Goal: Answer question/provide support

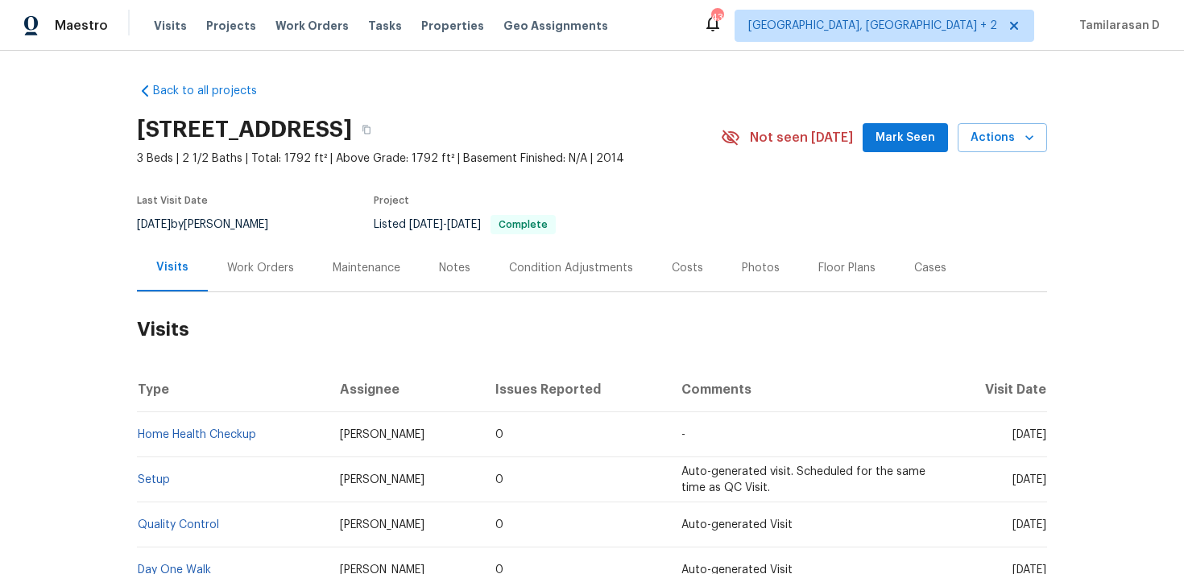
click at [263, 260] on div "Work Orders" at bounding box center [260, 268] width 67 height 16
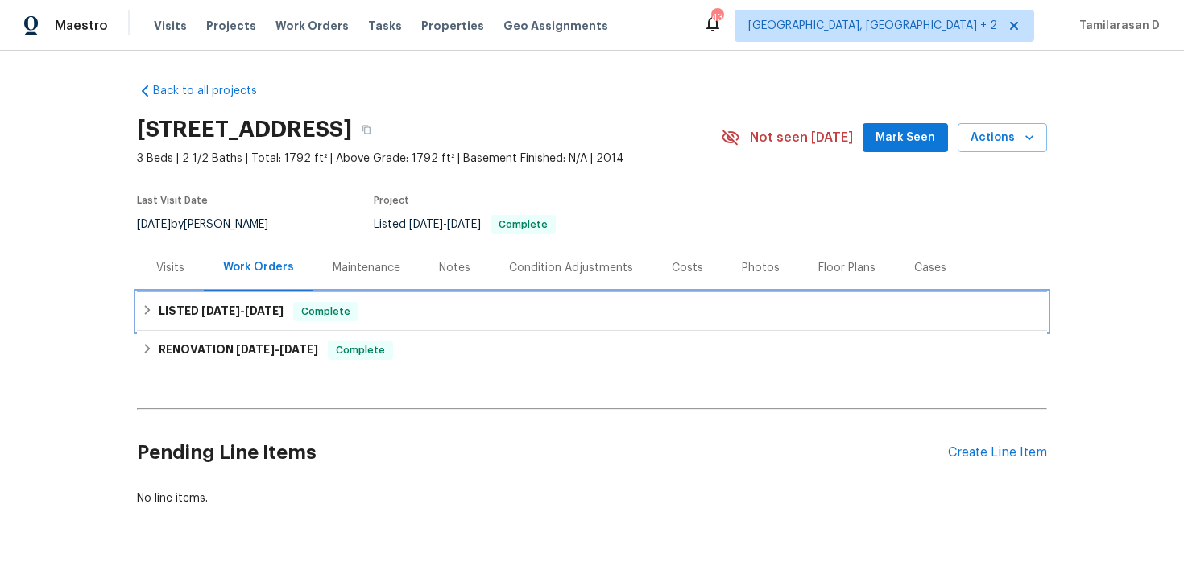
click at [178, 311] on h6 "LISTED [DATE] - [DATE]" at bounding box center [221, 311] width 125 height 19
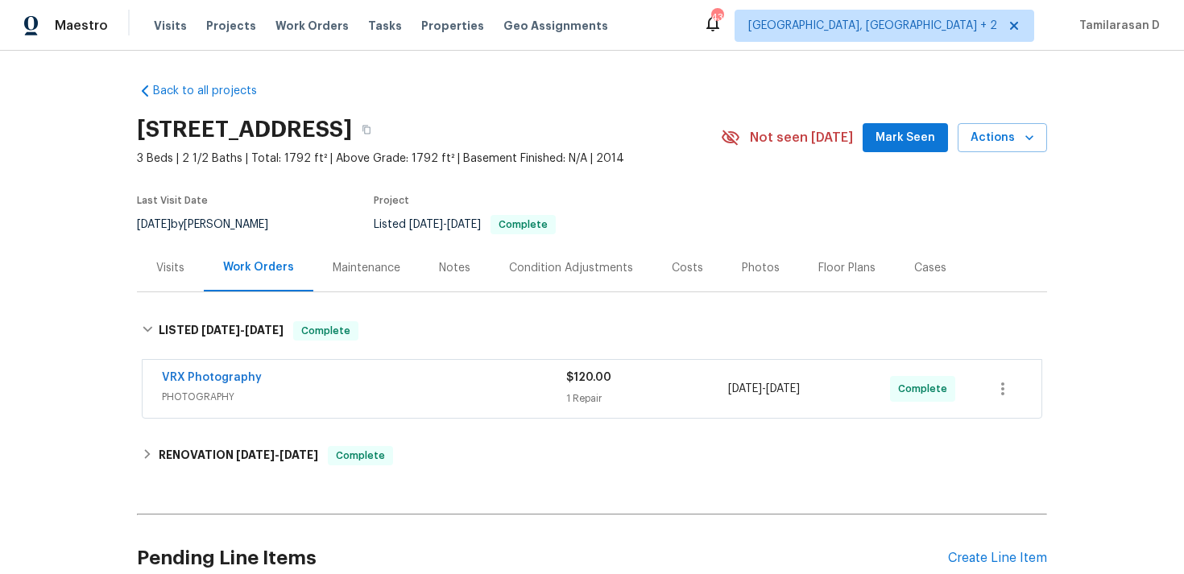
click at [229, 433] on div "Back to all projects [STREET_ADDRESS] 3 Beds | 2 1/2 Baths | Total: 1792 ft² | …" at bounding box center [592, 347] width 910 height 555
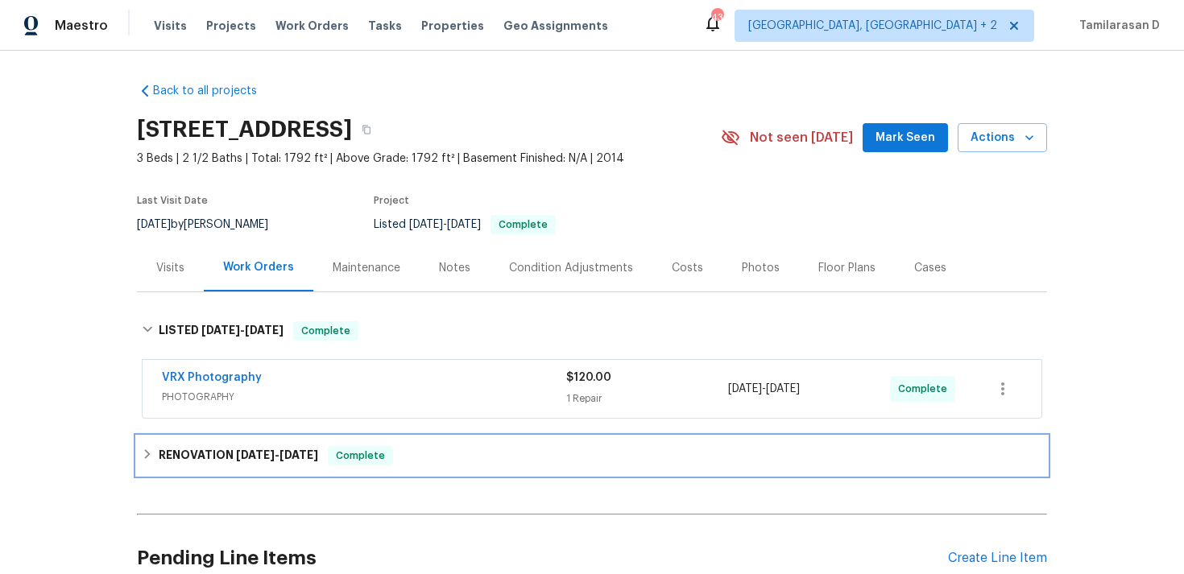
click at [234, 453] on h6 "RENOVATION 8/8/25 - 8/29/25" at bounding box center [238, 455] width 159 height 19
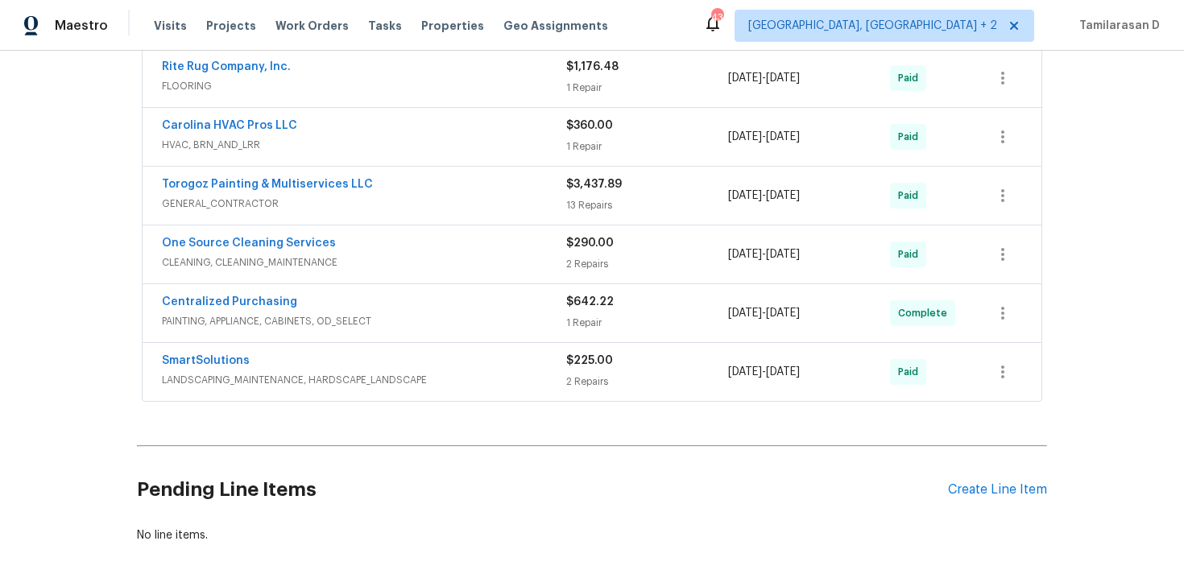
scroll to position [443, 0]
click at [256, 130] on link "Carolina HVAC Pros LLC" at bounding box center [229, 124] width 135 height 11
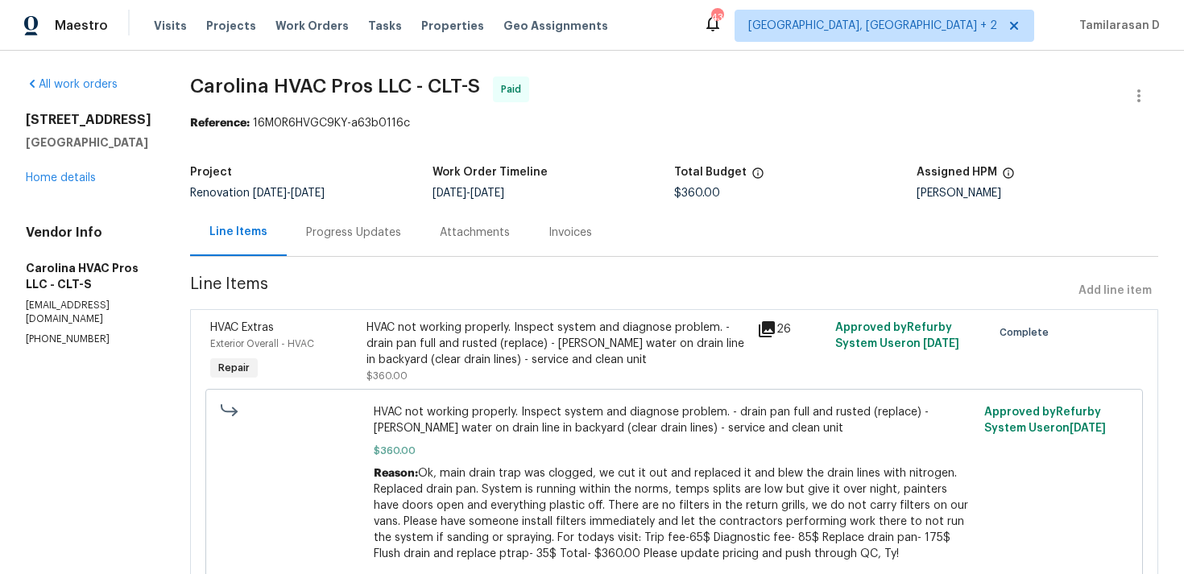
click at [366, 239] on div "Progress Updates" at bounding box center [353, 233] width 95 height 16
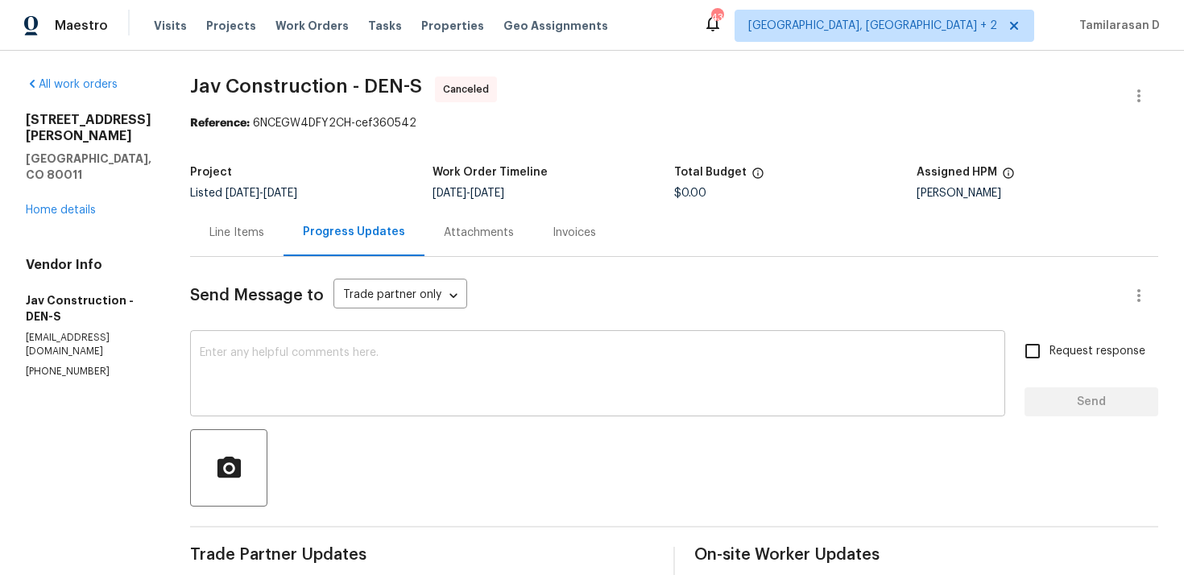
click at [321, 365] on textarea at bounding box center [598, 375] width 796 height 56
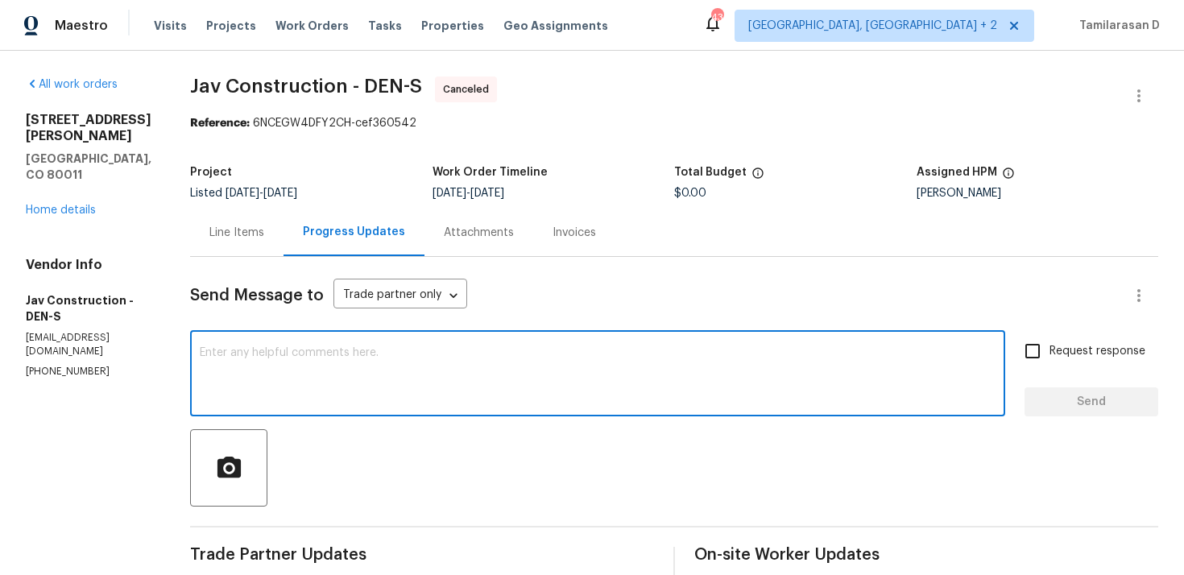
click at [321, 365] on textarea at bounding box center [598, 375] width 796 height 56
click at [48, 205] on link "Home details" at bounding box center [61, 210] width 70 height 11
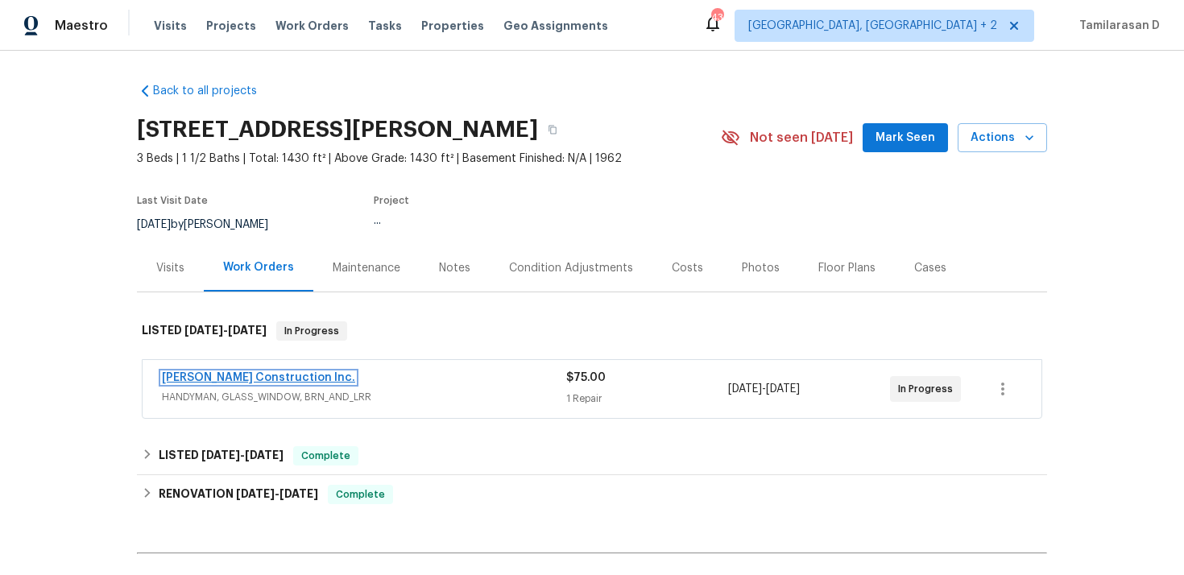
click at [234, 381] on link "Hanson Construction Inc." at bounding box center [258, 377] width 193 height 11
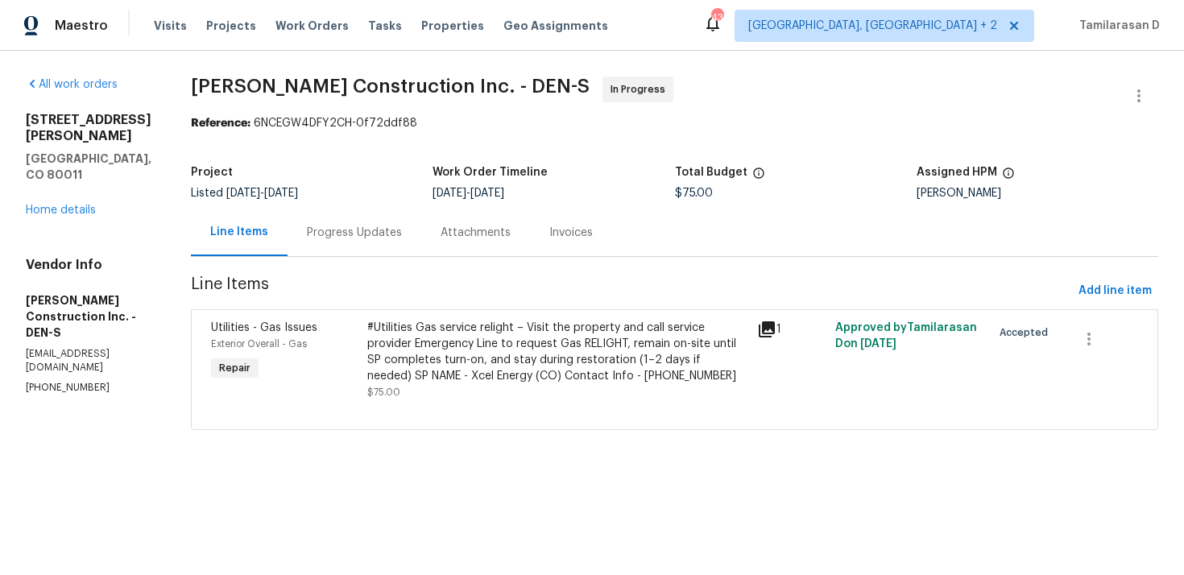
click at [402, 237] on div "Progress Updates" at bounding box center [354, 233] width 95 height 16
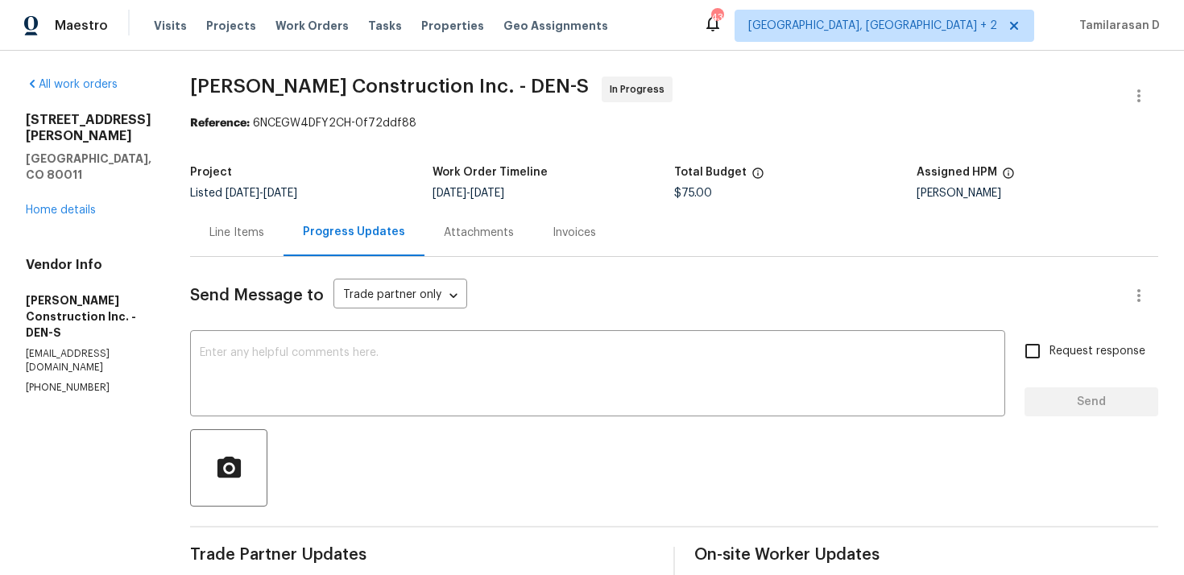
click at [255, 242] on div "Line Items" at bounding box center [236, 233] width 93 height 48
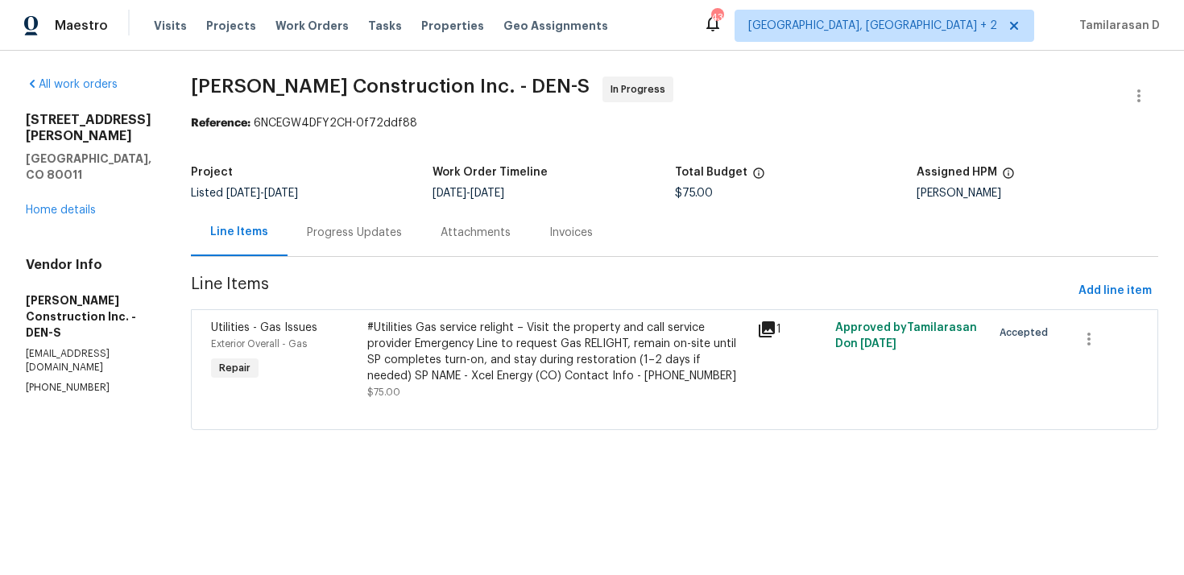
click at [350, 227] on div "Progress Updates" at bounding box center [354, 233] width 95 height 16
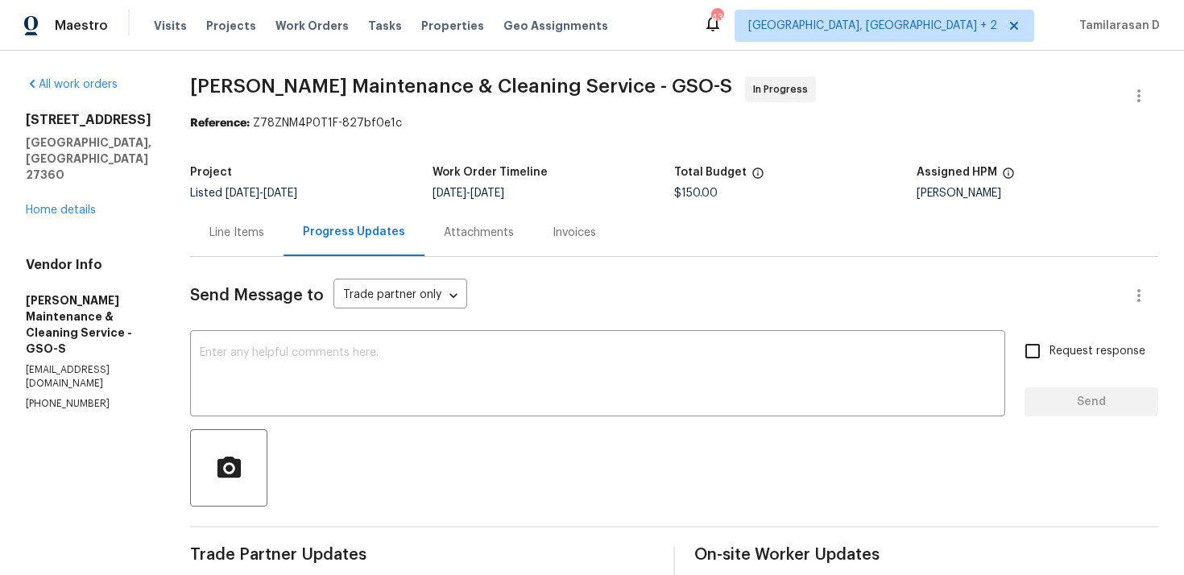
click at [241, 238] on div "Line Items" at bounding box center [236, 233] width 55 height 16
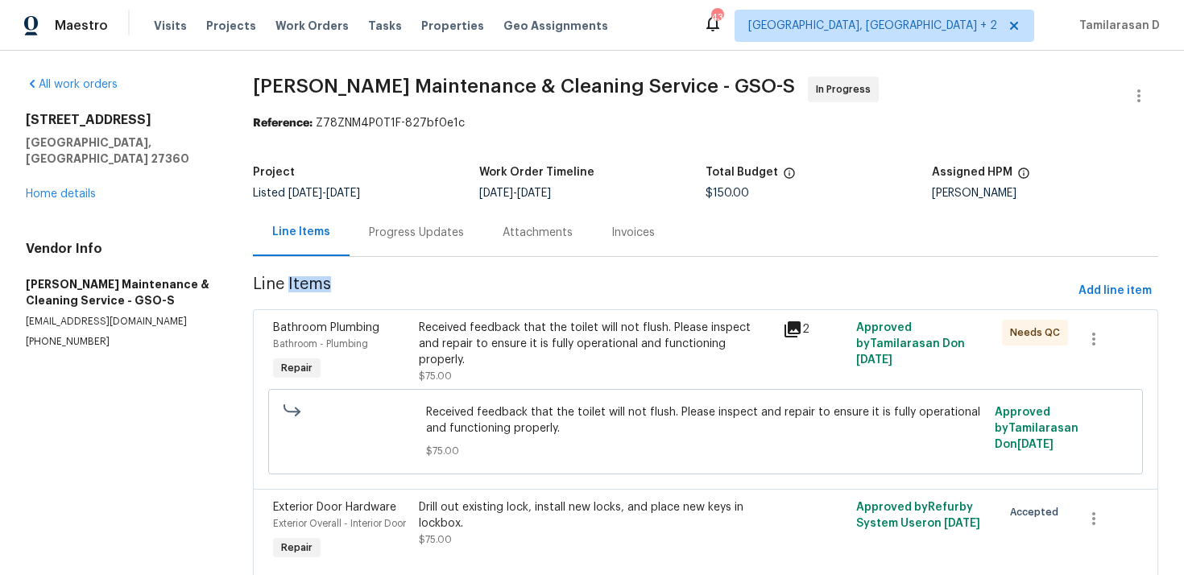
click at [470, 238] on div "Progress Updates" at bounding box center [417, 233] width 134 height 48
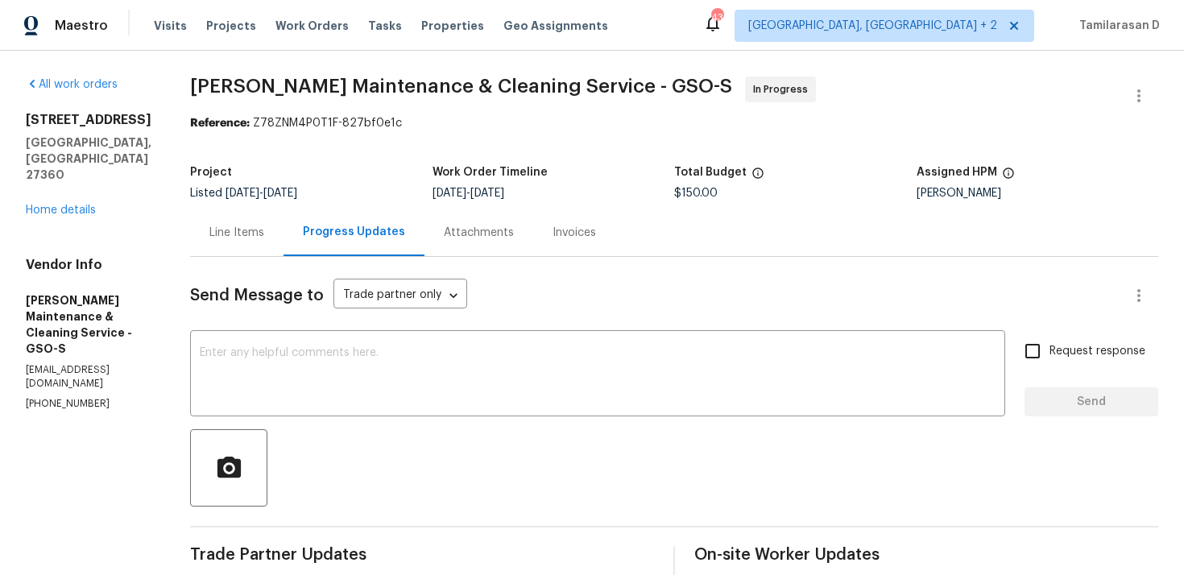
click at [245, 206] on div "Project Listed 9/11/2025 - 9/15/2025 Work Order Timeline 9/11/2025 - 9/15/2025 …" at bounding box center [674, 183] width 968 height 52
click at [250, 230] on div "Line Items" at bounding box center [236, 233] width 55 height 16
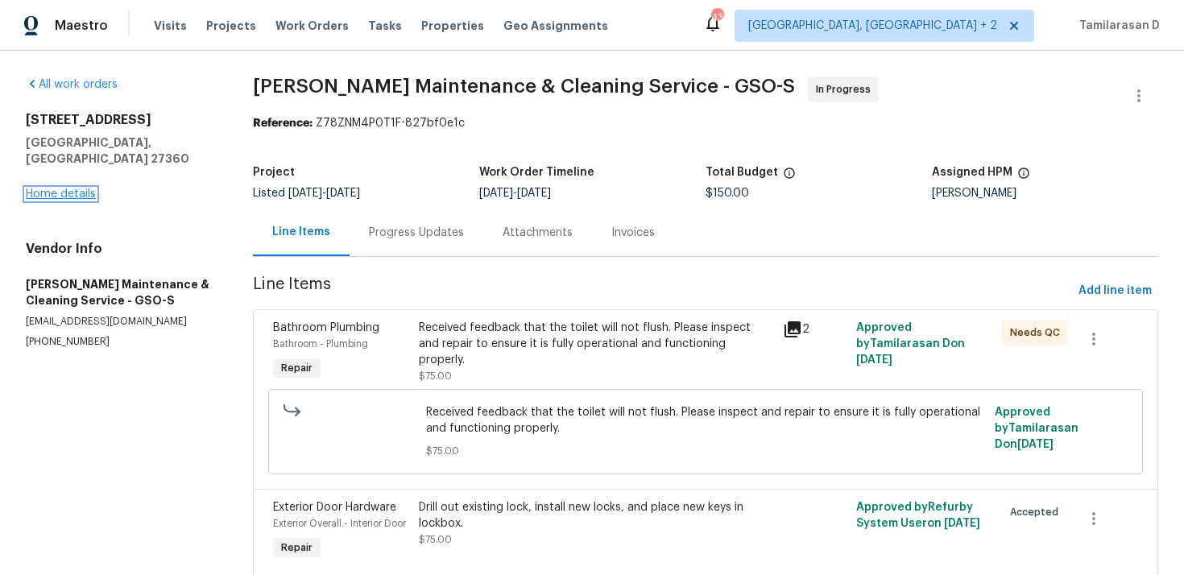
click at [87, 188] on link "Home details" at bounding box center [61, 193] width 70 height 11
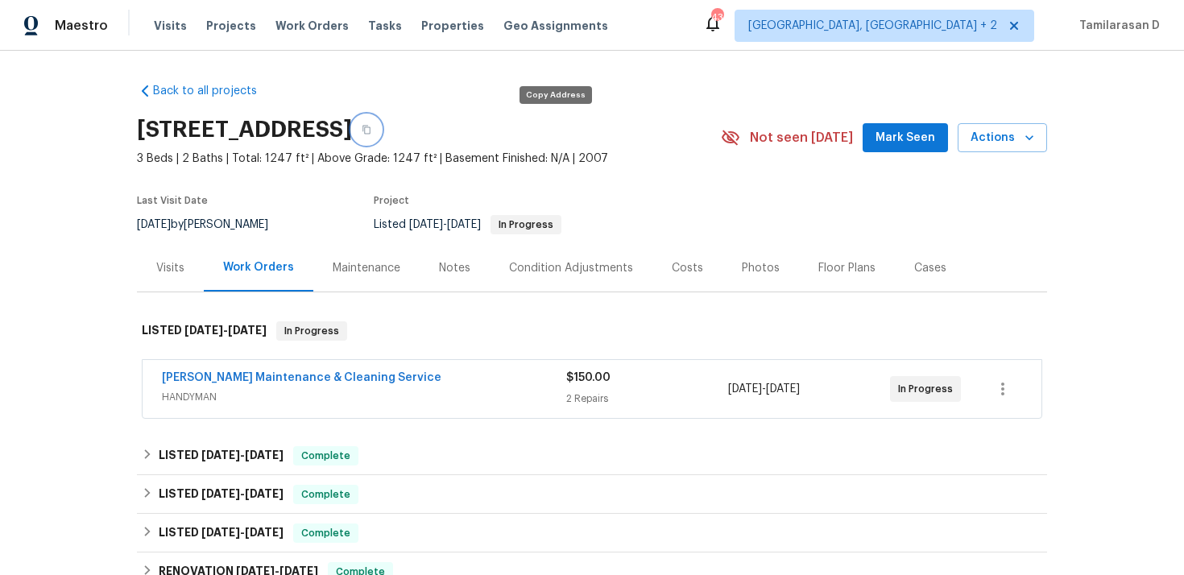
click at [370, 130] on icon "button" at bounding box center [366, 130] width 8 height 9
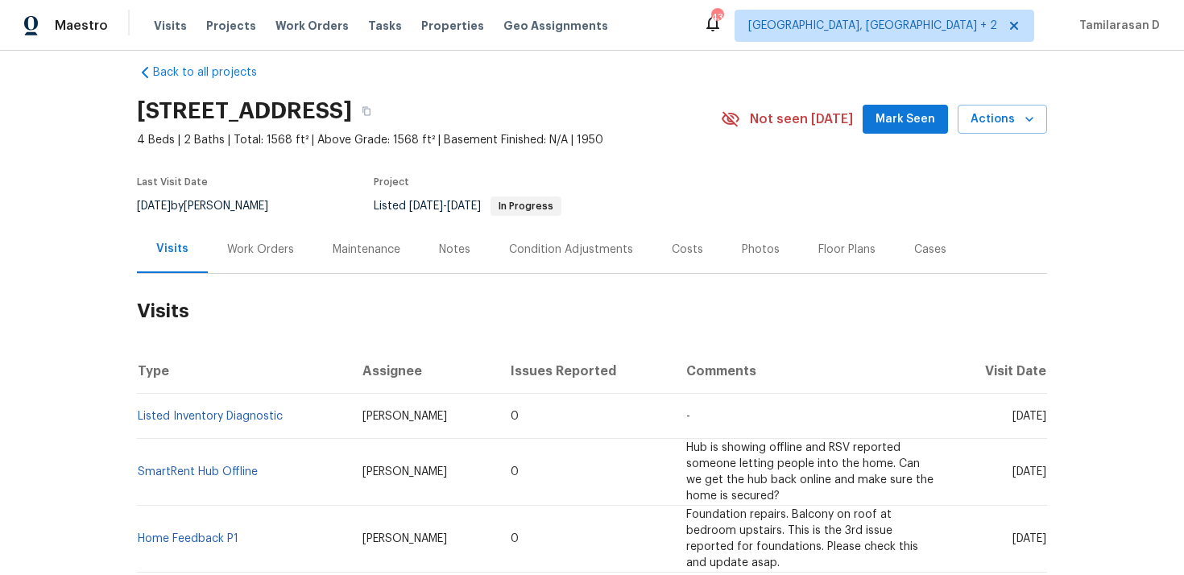
scroll to position [27, 0]
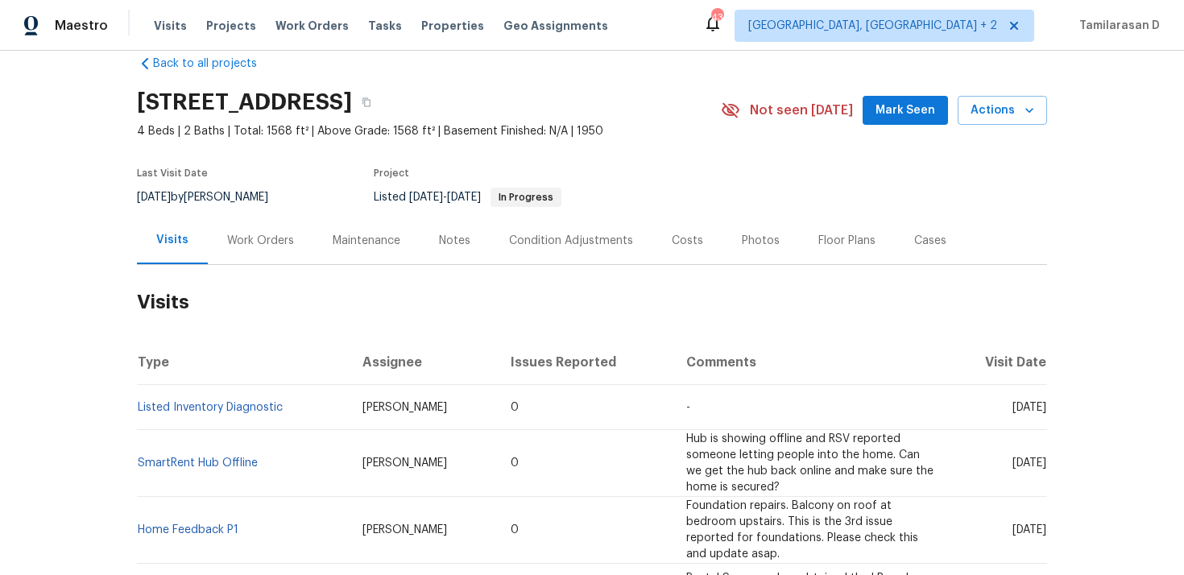
click at [287, 228] on div "Work Orders" at bounding box center [261, 241] width 106 height 48
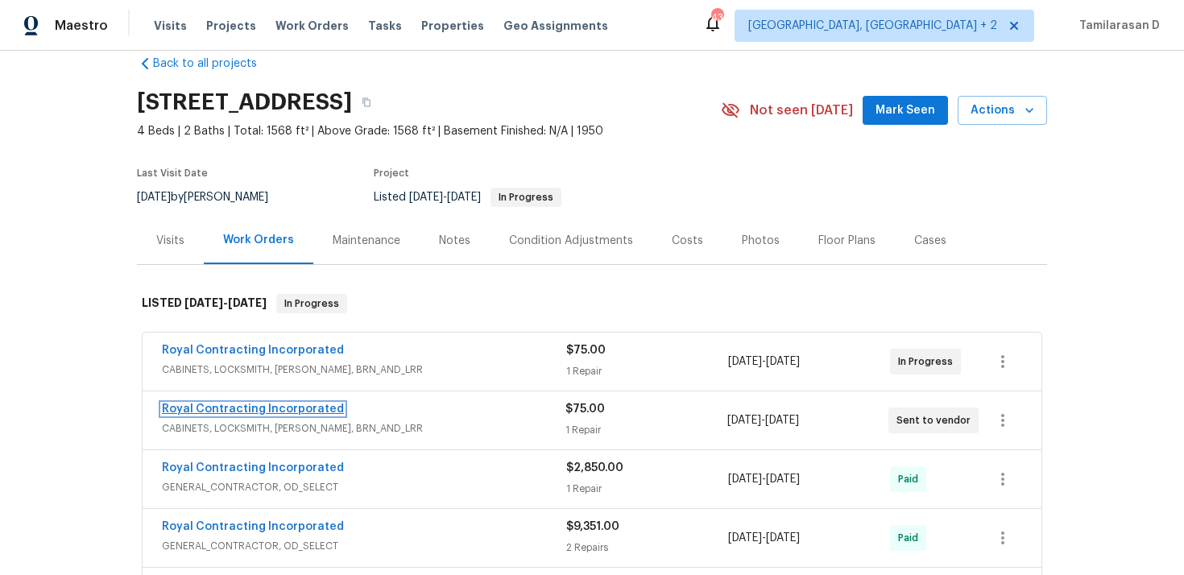
click at [258, 407] on link "Royal Contracting Incorporated" at bounding box center [253, 409] width 182 height 11
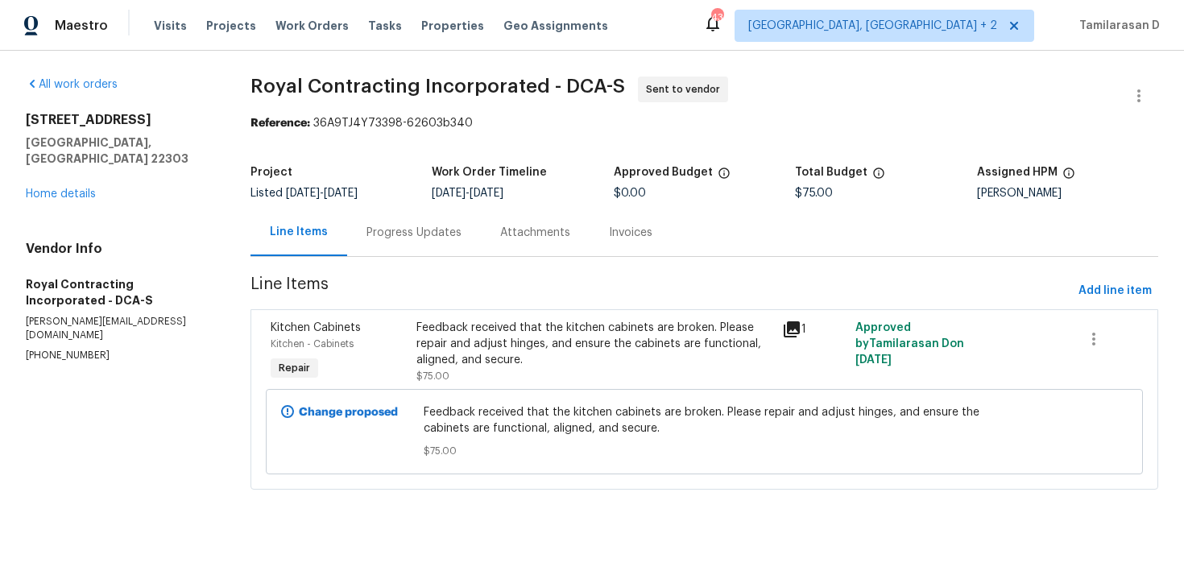
click at [399, 235] on div "Progress Updates" at bounding box center [413, 233] width 95 height 16
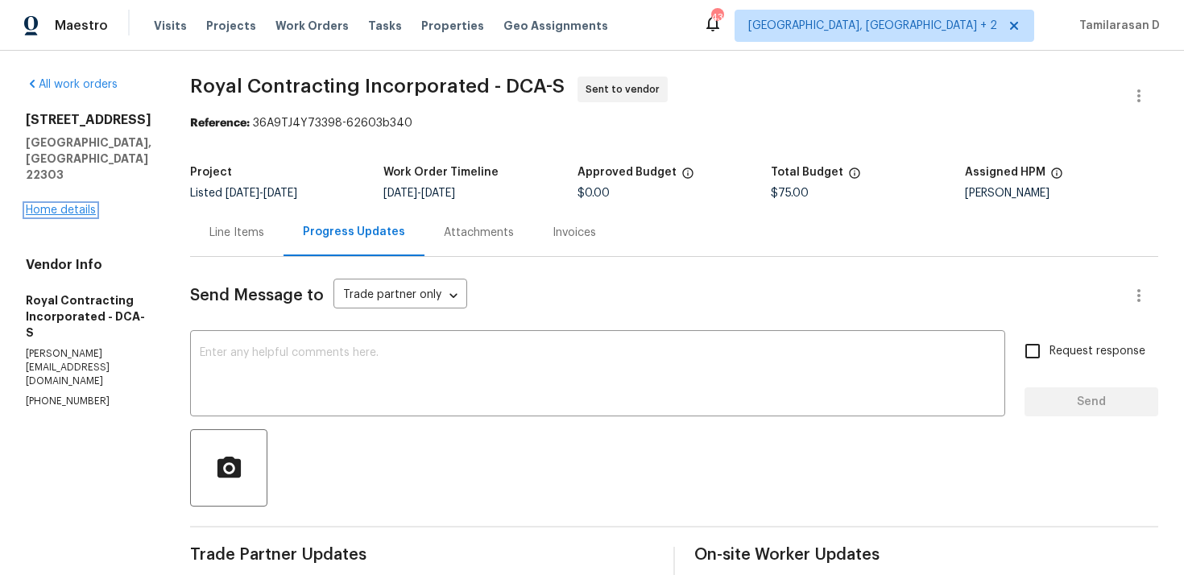
click at [67, 205] on link "Home details" at bounding box center [61, 210] width 70 height 11
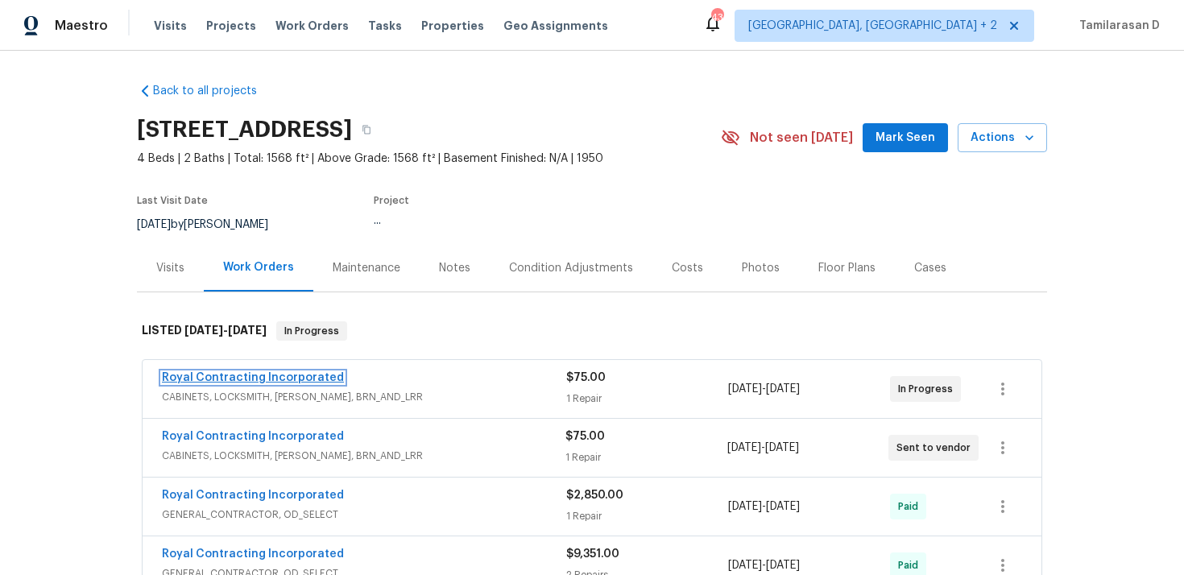
click at [251, 376] on link "Royal Contracting Incorporated" at bounding box center [253, 377] width 182 height 11
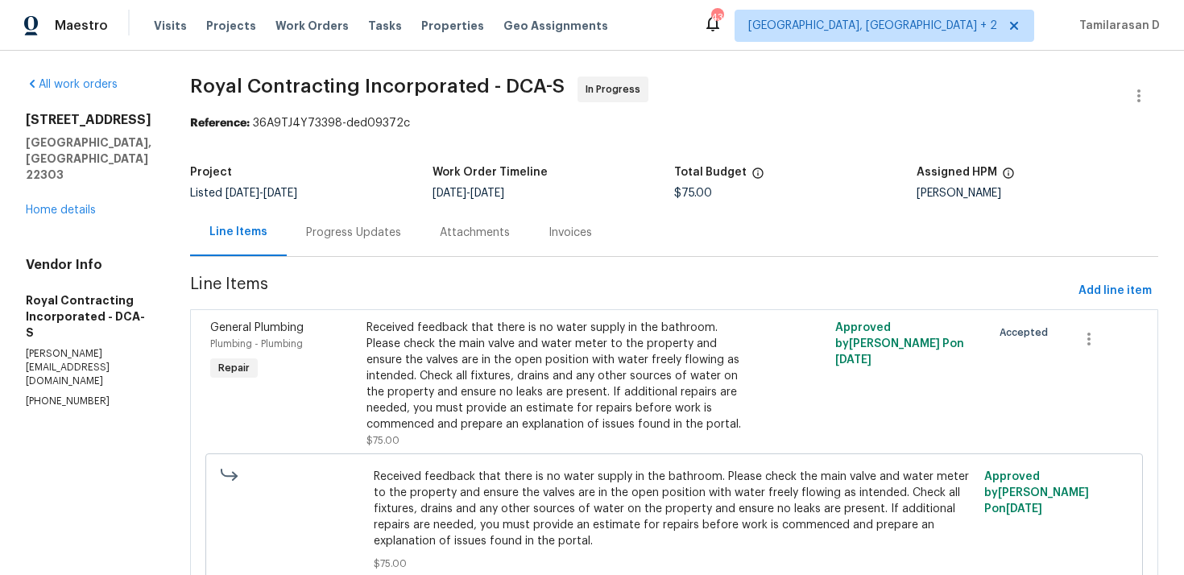
click at [401, 238] on div "Progress Updates" at bounding box center [353, 233] width 95 height 16
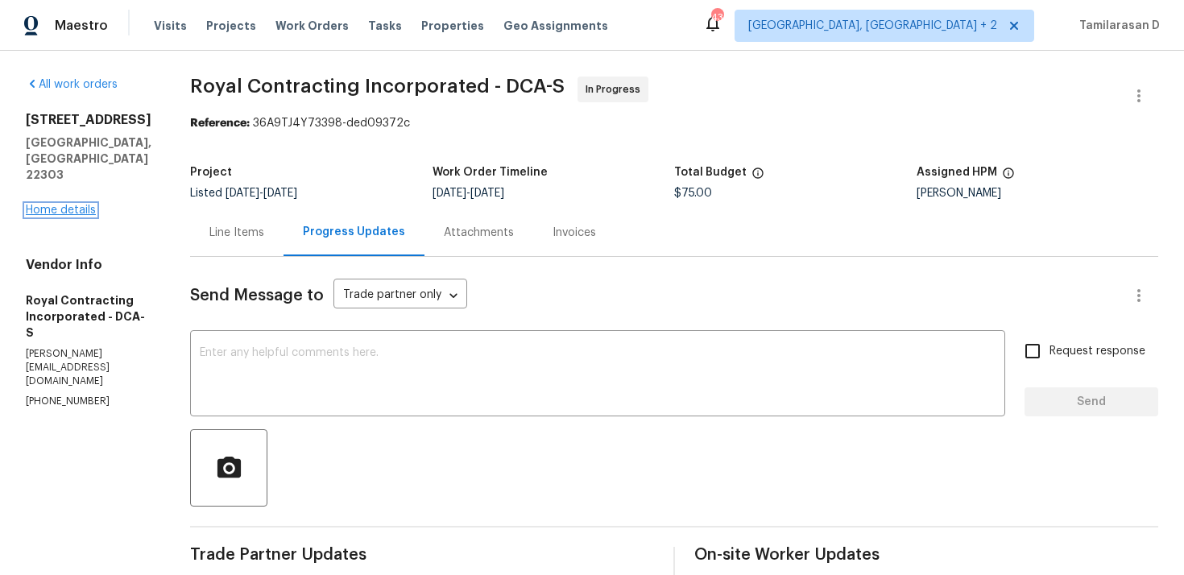
click at [81, 205] on link "Home details" at bounding box center [61, 210] width 70 height 11
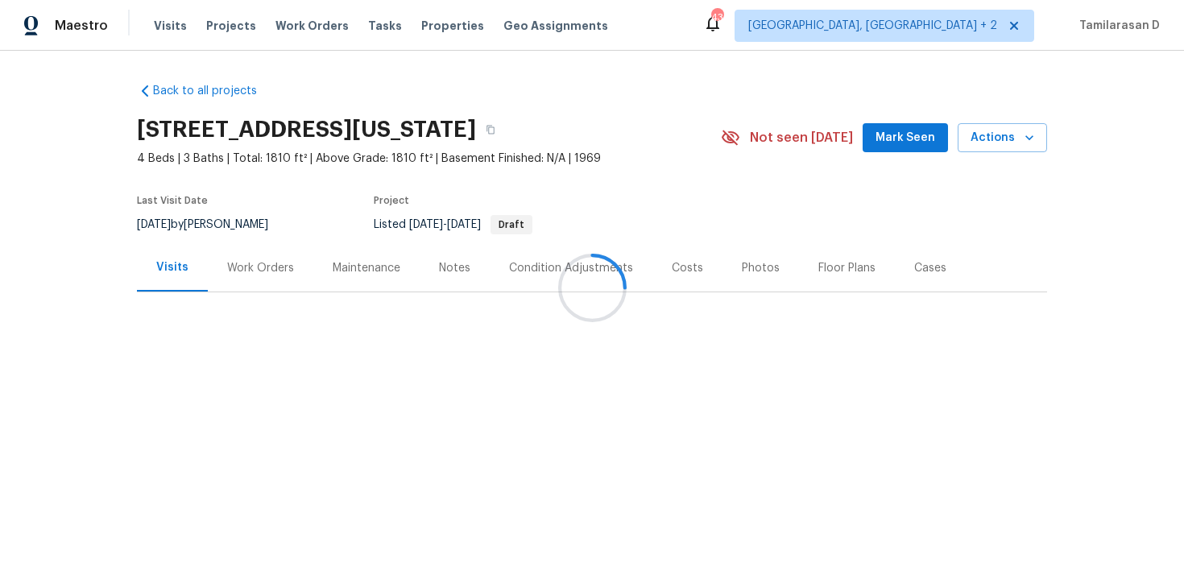
click at [245, 276] on div "Work Orders" at bounding box center [261, 268] width 106 height 48
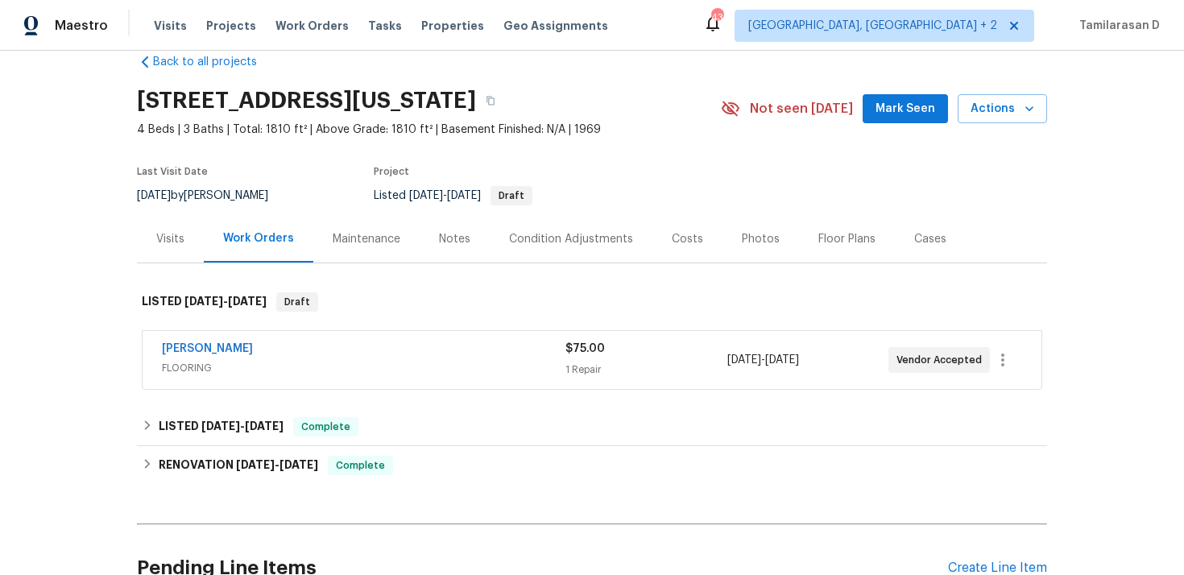
scroll to position [58, 0]
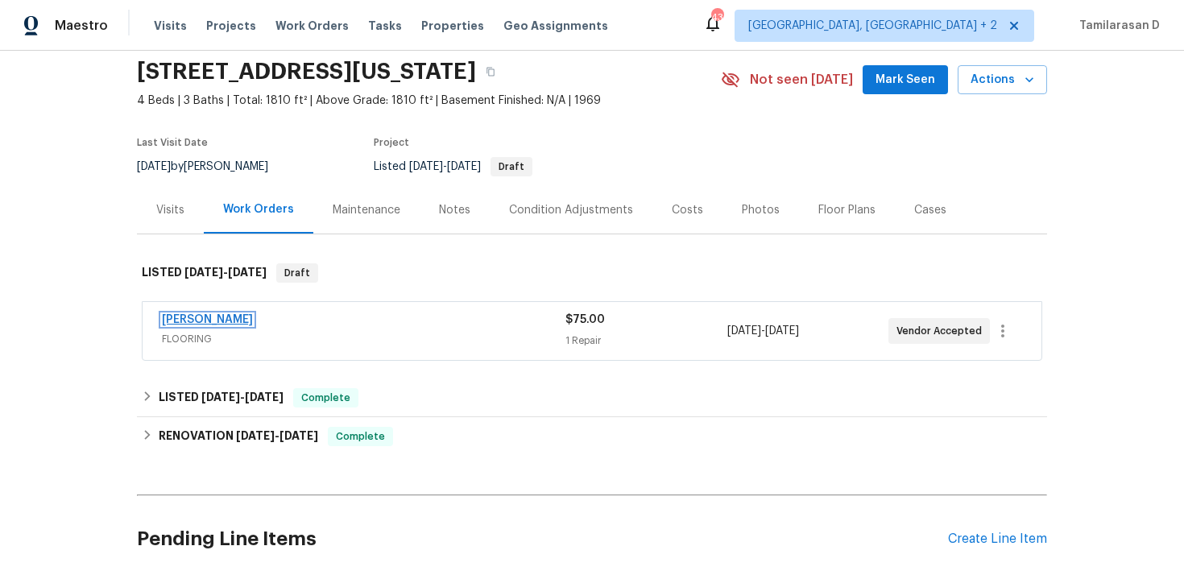
click at [230, 324] on link "[PERSON_NAME]" at bounding box center [207, 319] width 91 height 11
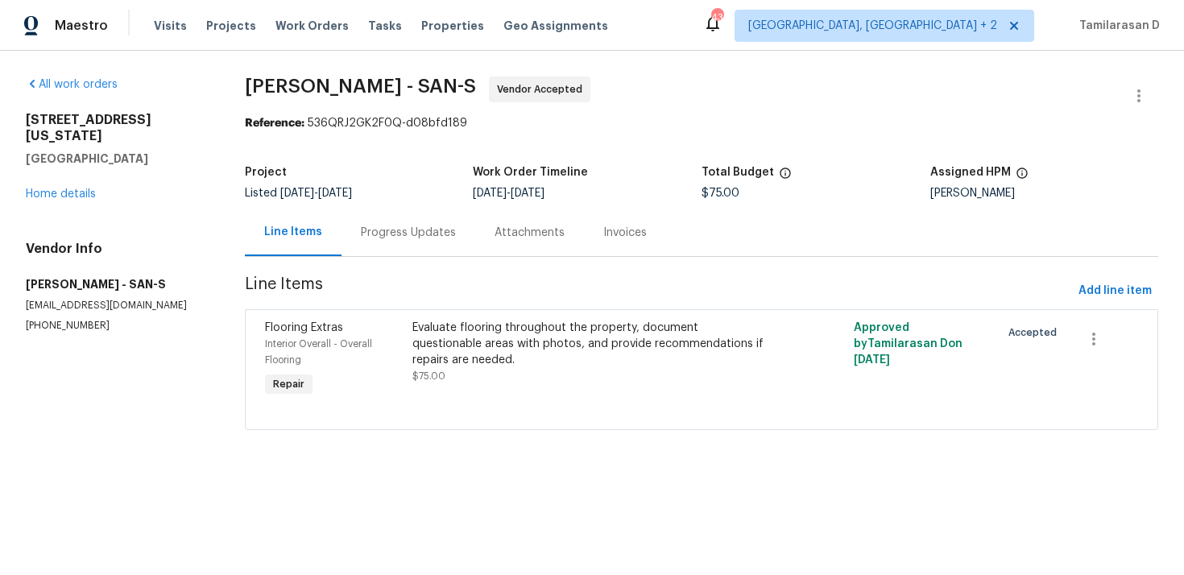
click at [401, 230] on div "Progress Updates" at bounding box center [408, 233] width 95 height 16
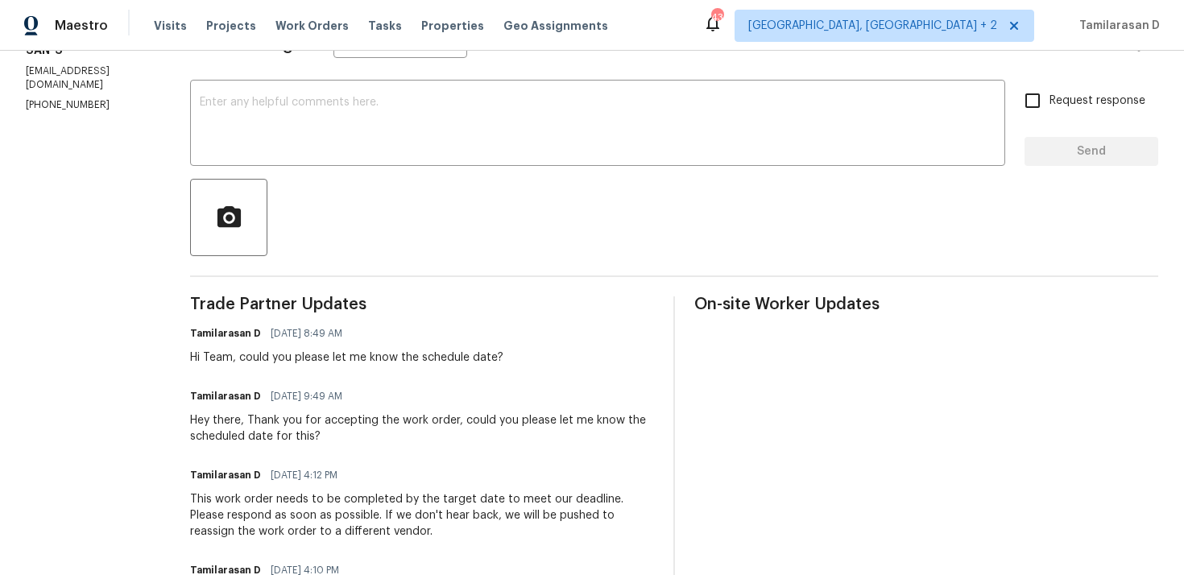
scroll to position [225, 0]
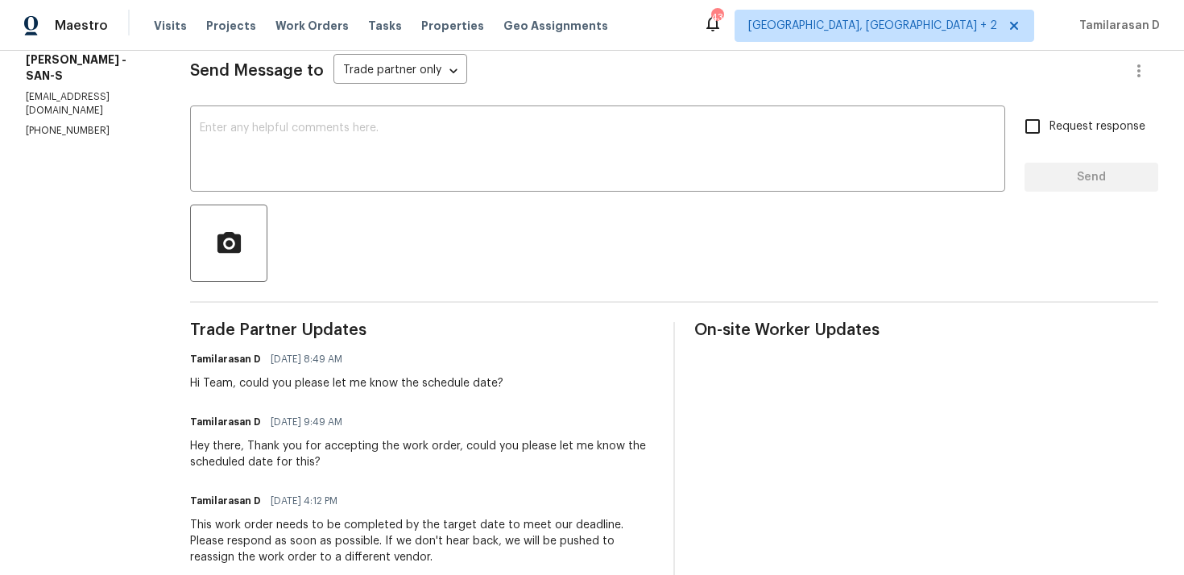
click at [319, 391] on div "Hi Team, could you please let me know the schedule date?" at bounding box center [346, 383] width 313 height 16
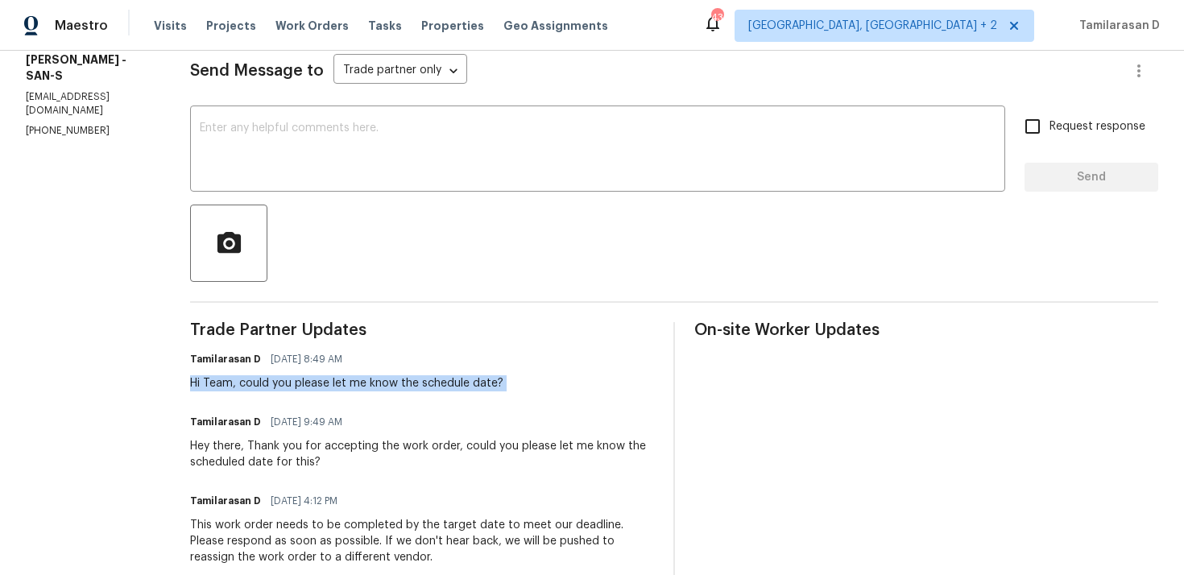
scroll to position [0, 0]
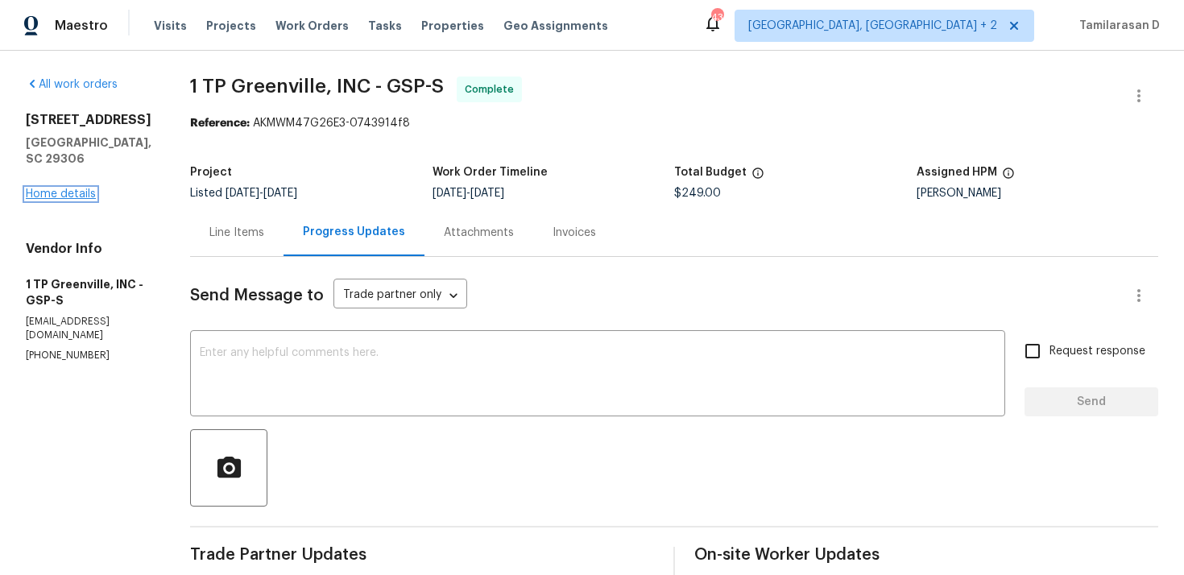
click at [69, 200] on link "Home details" at bounding box center [61, 193] width 70 height 11
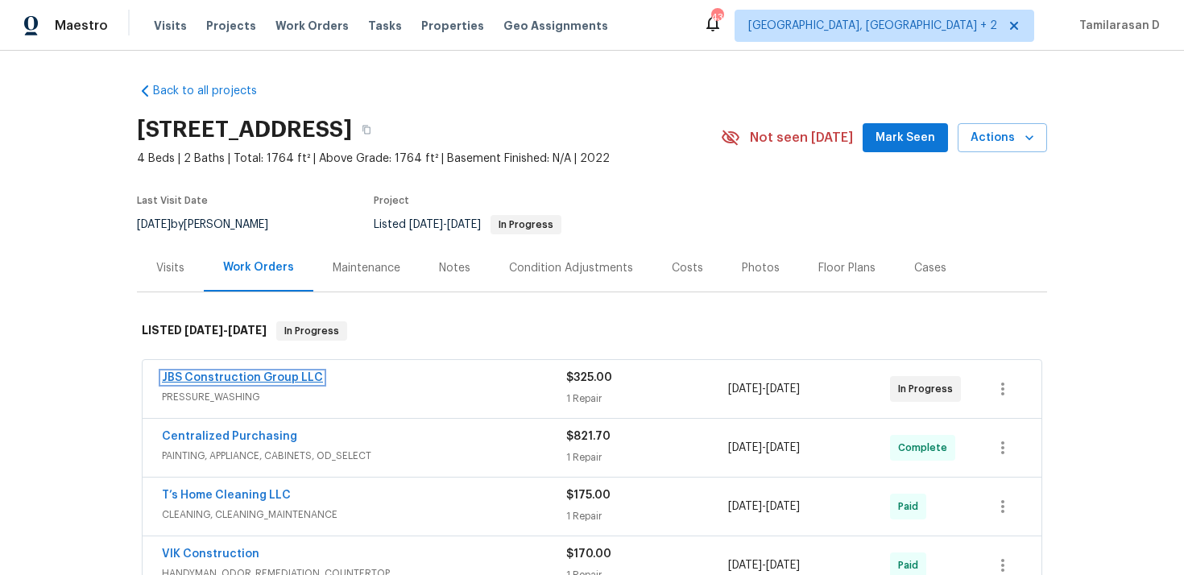
click at [254, 375] on link "JBS Construction Group LLC" at bounding box center [242, 377] width 161 height 11
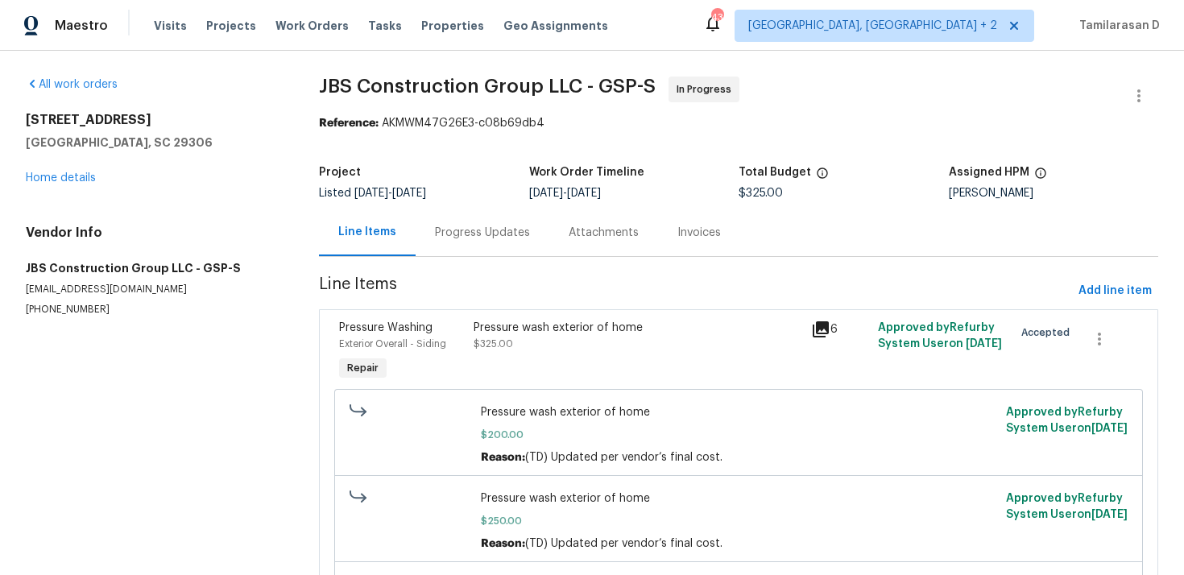
click at [430, 226] on div "Progress Updates" at bounding box center [483, 233] width 134 height 48
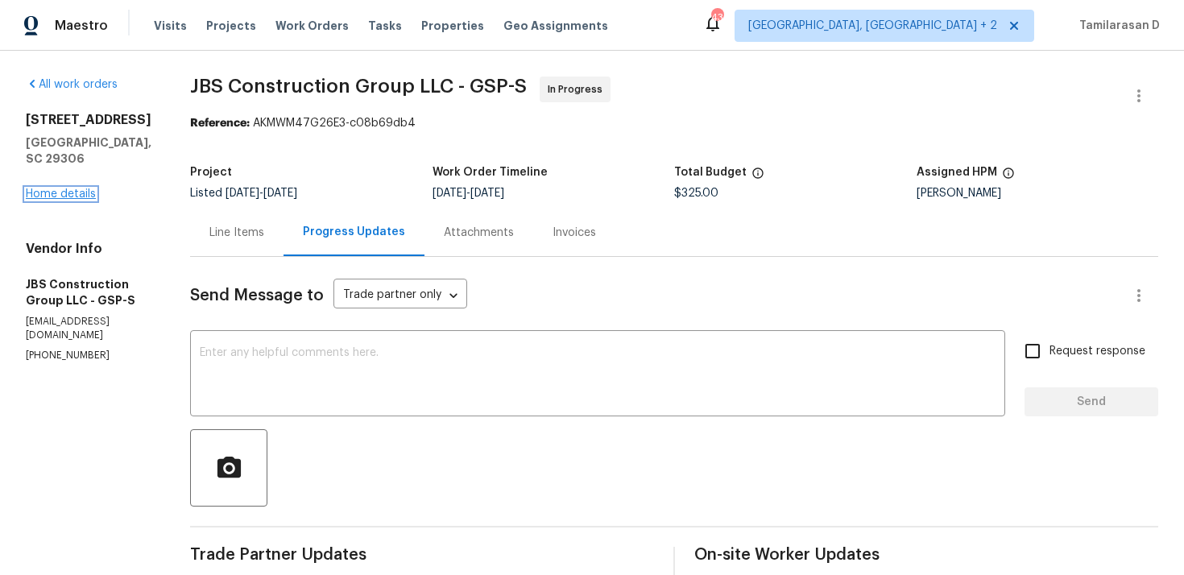
click at [71, 188] on link "Home details" at bounding box center [61, 193] width 70 height 11
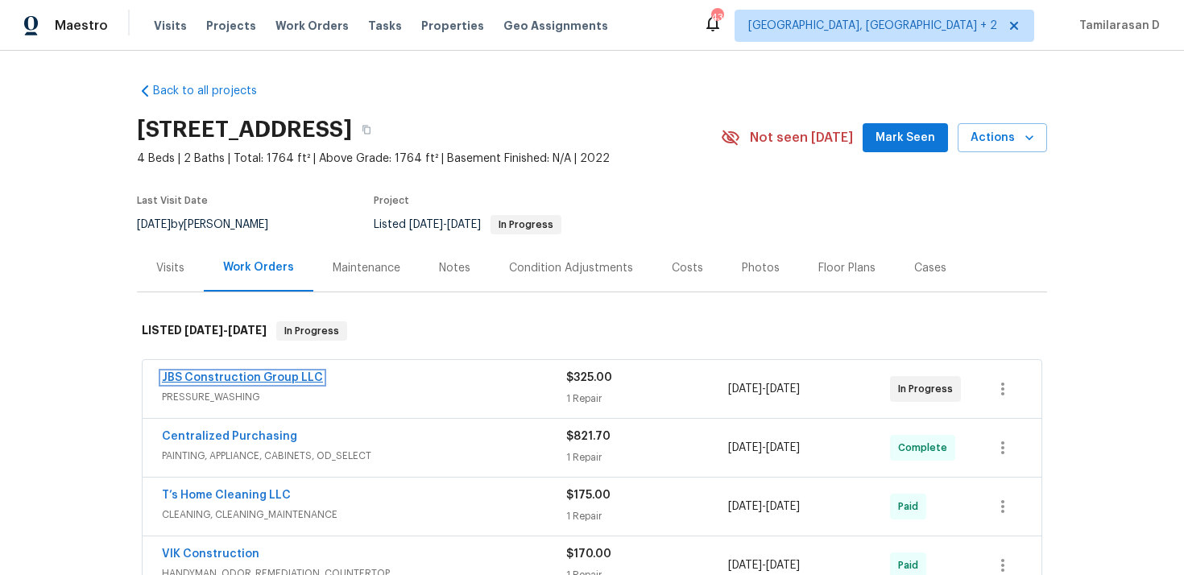
click at [207, 374] on link "JBS Construction Group LLC" at bounding box center [242, 377] width 161 height 11
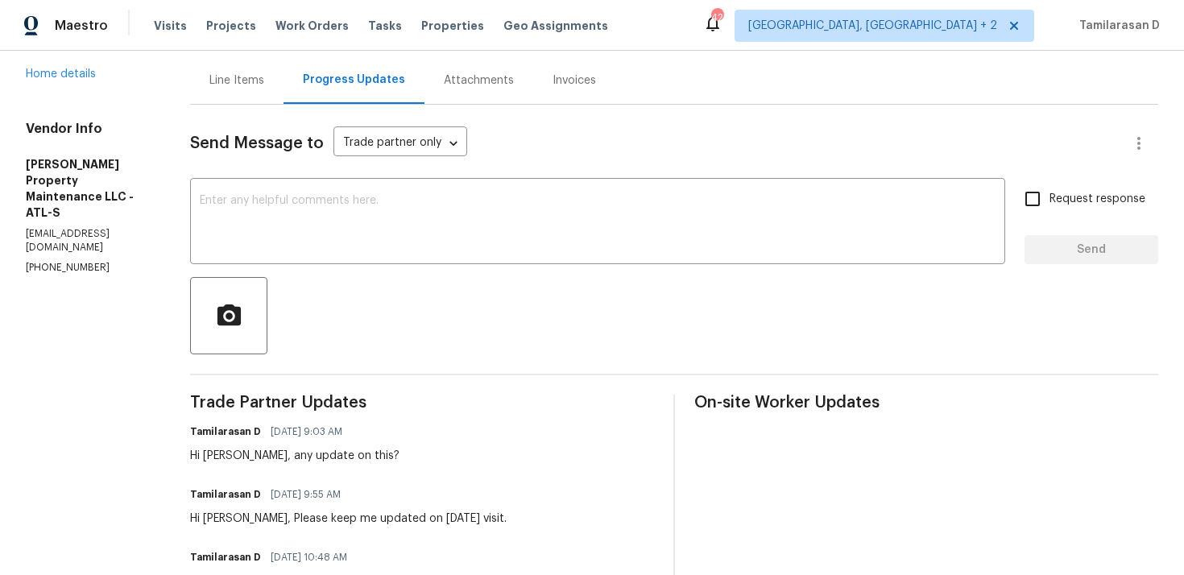
scroll to position [70, 0]
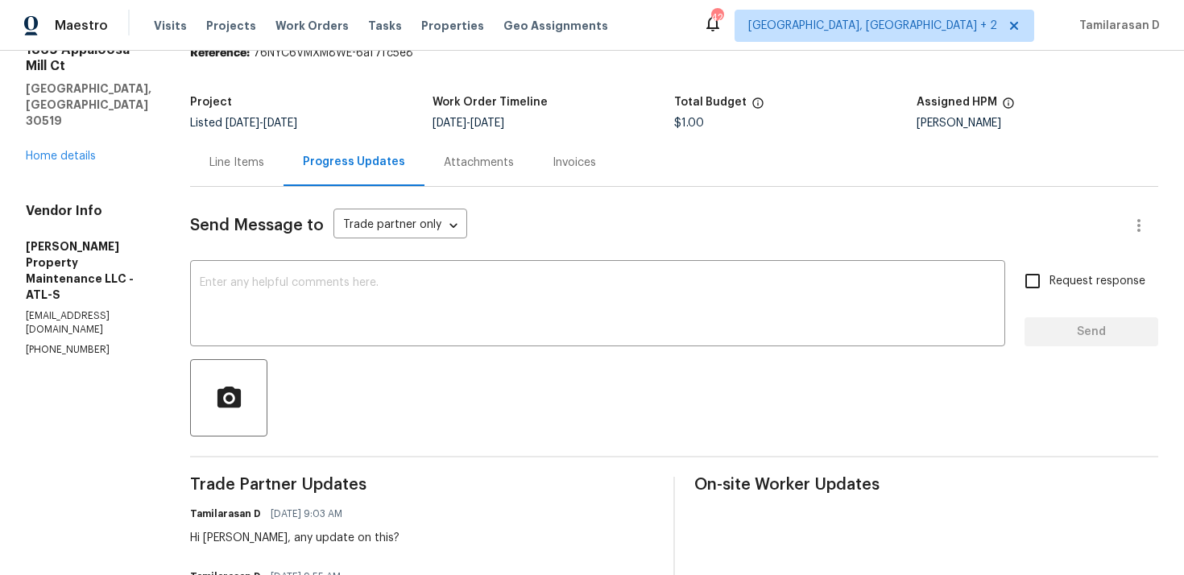
click at [221, 174] on div "Line Items" at bounding box center [236, 163] width 93 height 48
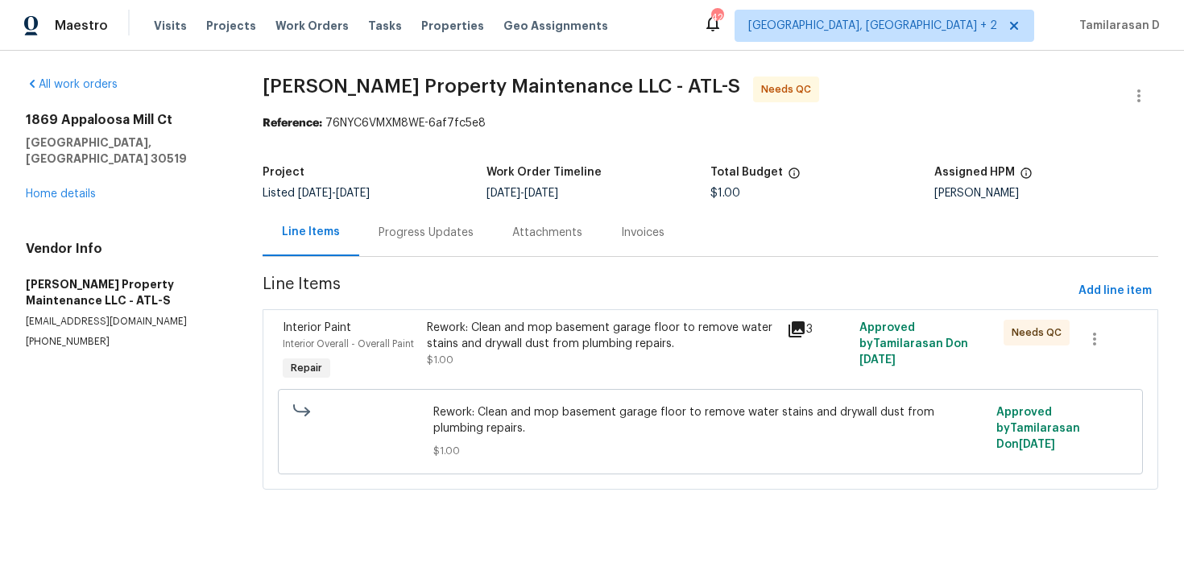
click at [406, 236] on div "Progress Updates" at bounding box center [426, 233] width 95 height 16
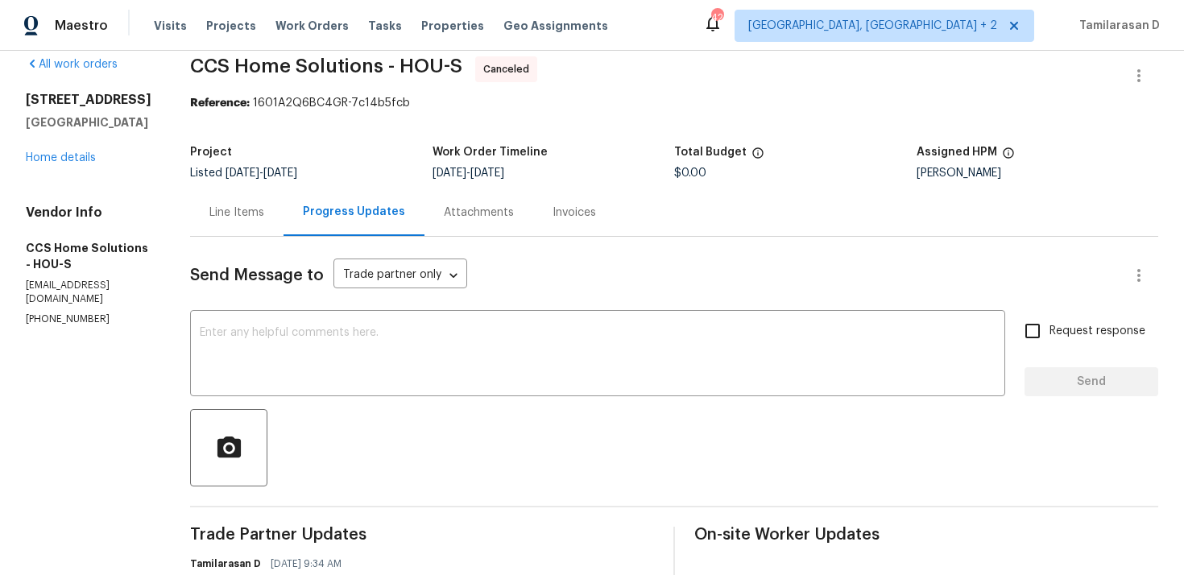
scroll to position [39, 0]
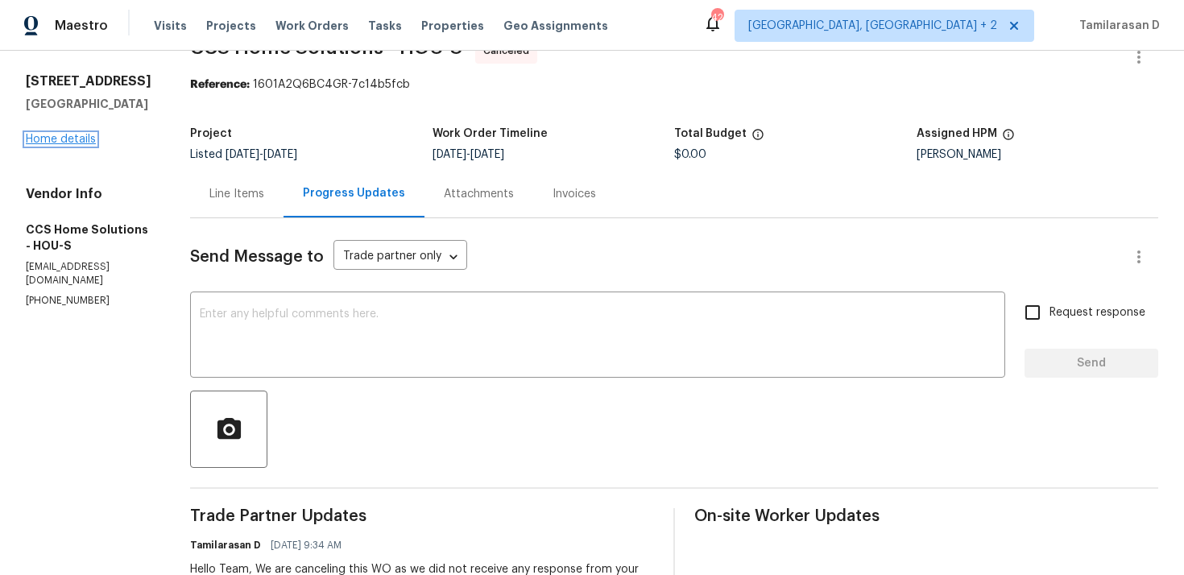
click at [77, 138] on link "Home details" at bounding box center [61, 139] width 70 height 11
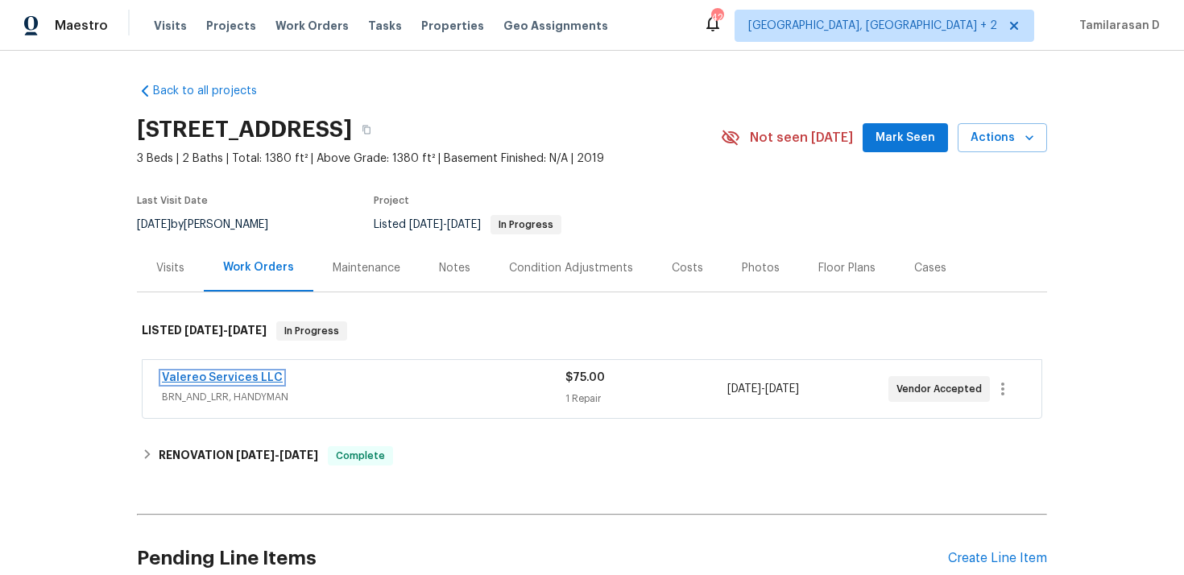
click at [265, 378] on link "Valereo Services LLC" at bounding box center [222, 377] width 121 height 11
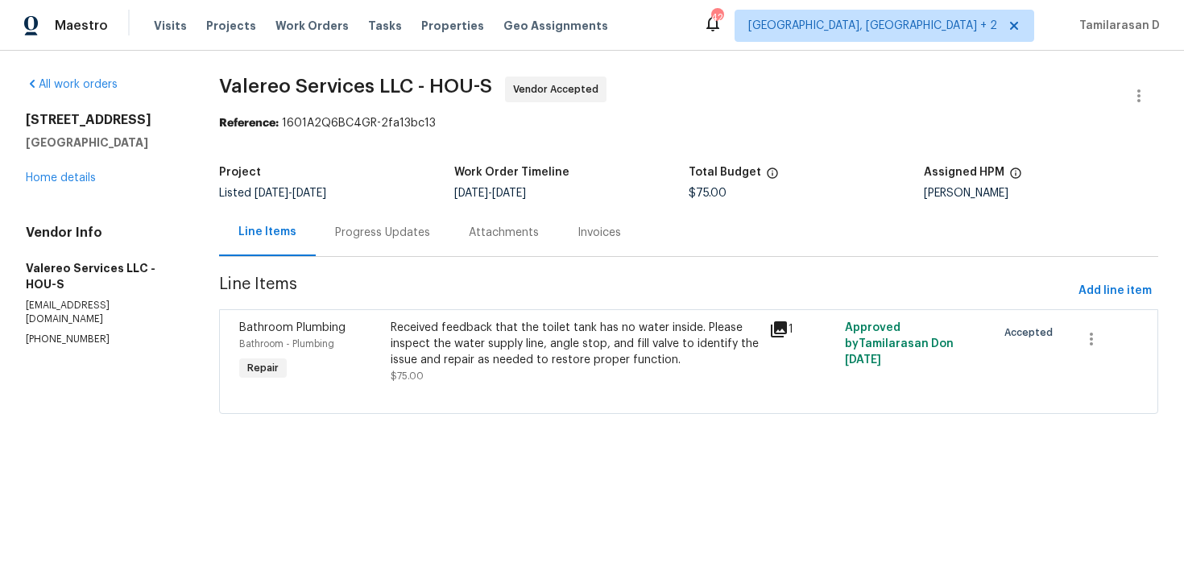
click at [366, 235] on div "Progress Updates" at bounding box center [382, 233] width 95 height 16
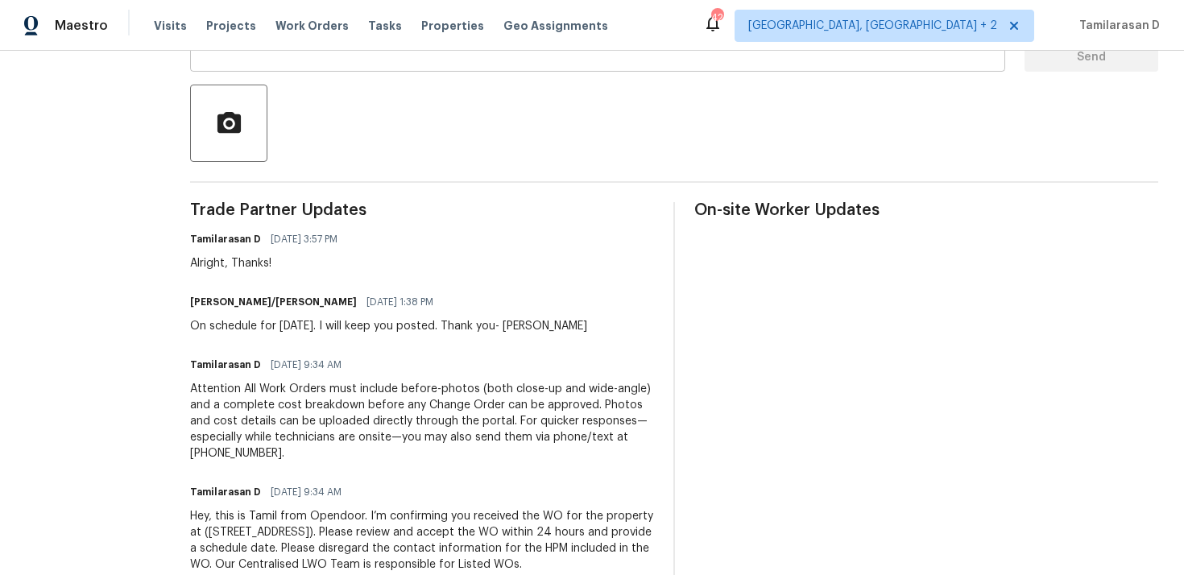
scroll to position [387, 0]
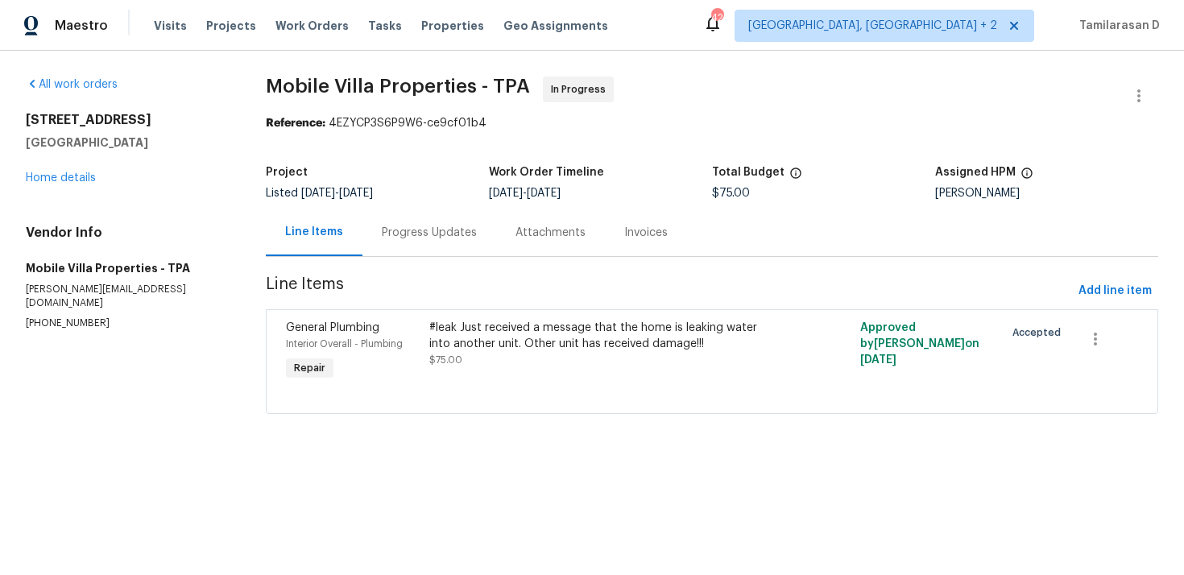
click at [368, 225] on div "Progress Updates" at bounding box center [429, 233] width 134 height 48
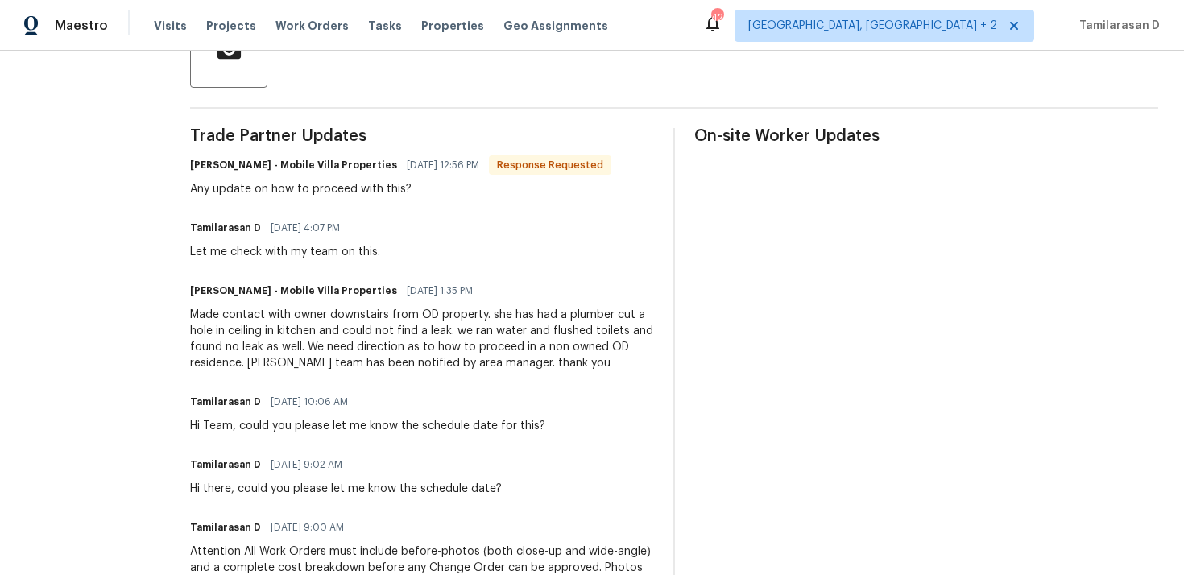
scroll to position [418, 0]
click at [297, 193] on div "Any update on how to proceed with this?" at bounding box center [400, 190] width 421 height 16
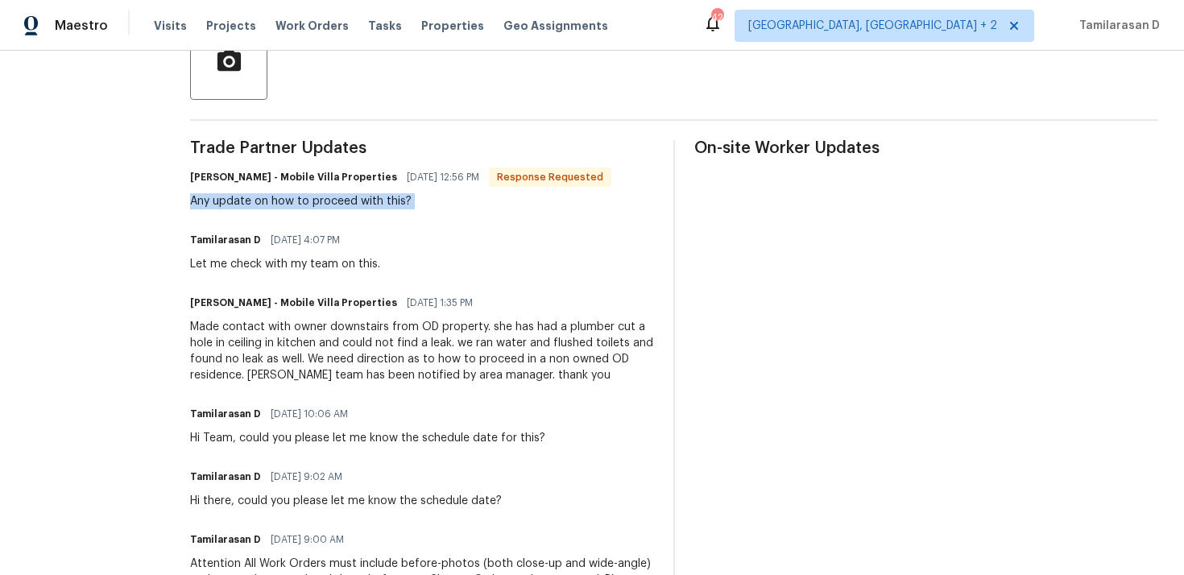
scroll to position [135, 0]
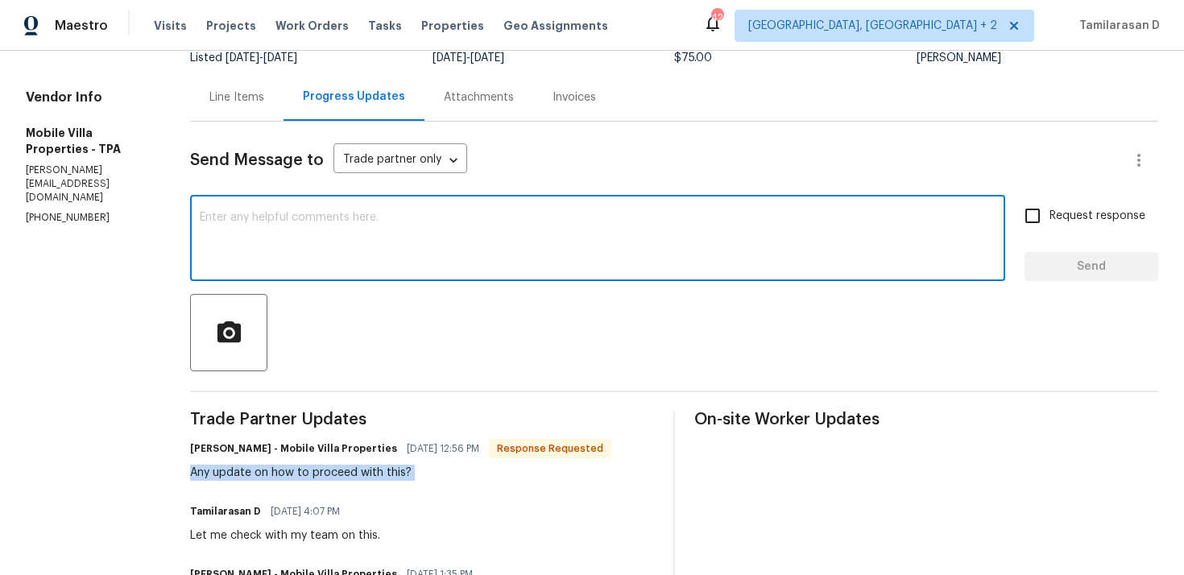
click at [271, 226] on textarea at bounding box center [598, 240] width 796 height 56
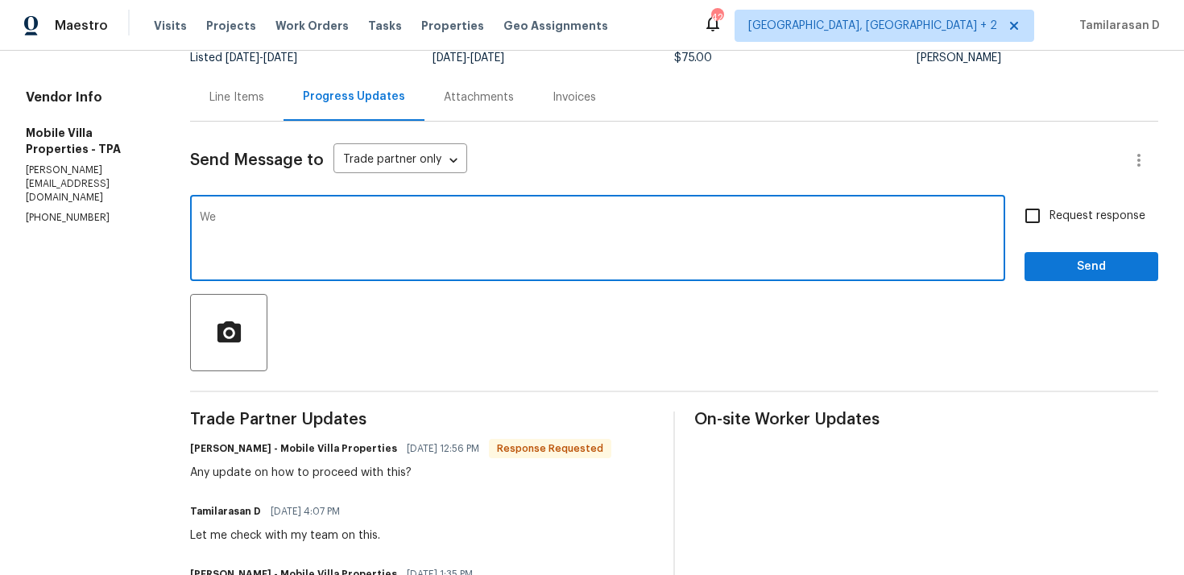
type textarea "W"
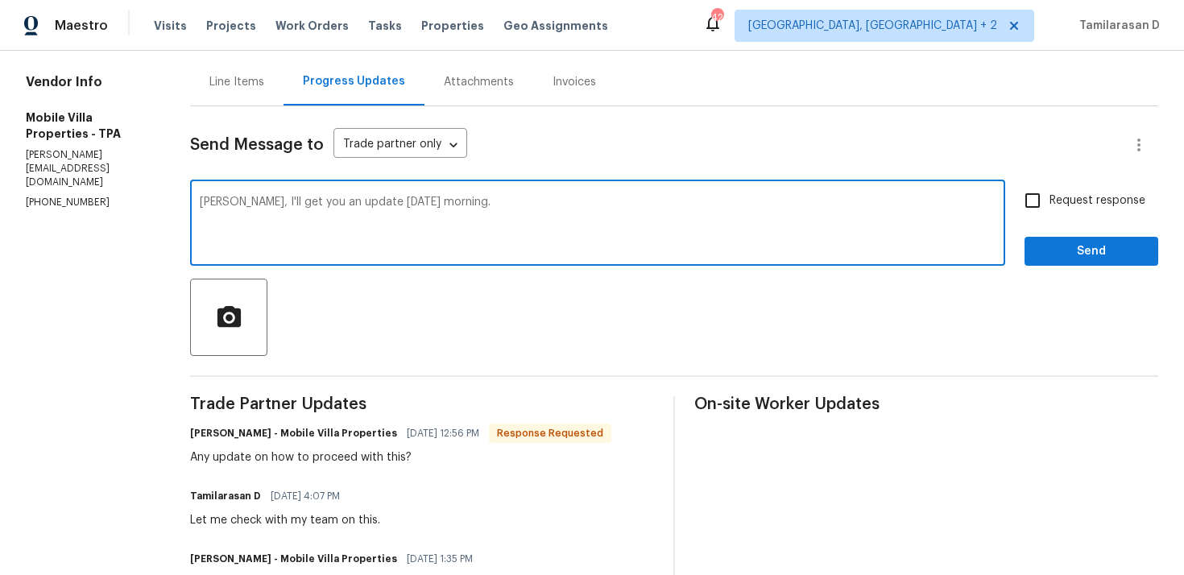
type textarea "[PERSON_NAME], I'll get you an update [DATE] morning."
click at [1070, 243] on span "Send" at bounding box center [1091, 252] width 108 height 20
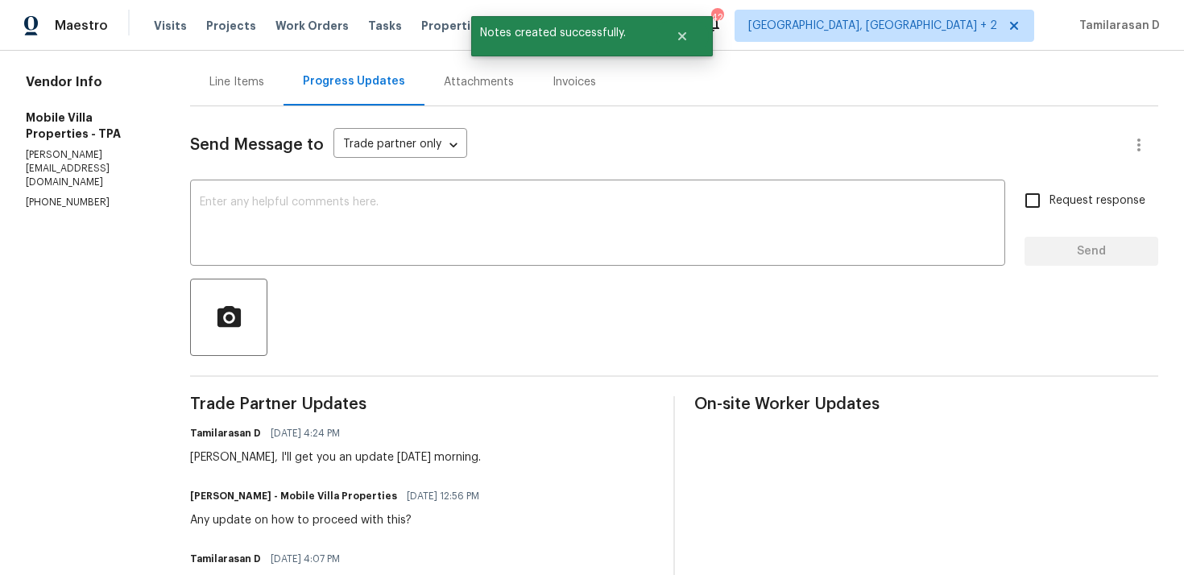
click at [278, 500] on h6 "[PERSON_NAME] - Mobile Villa Properties" at bounding box center [293, 496] width 207 height 16
click at [263, 518] on div "Any update on how to proceed with this?" at bounding box center [339, 520] width 299 height 16
copy div "Any update on how to proceed with this?"
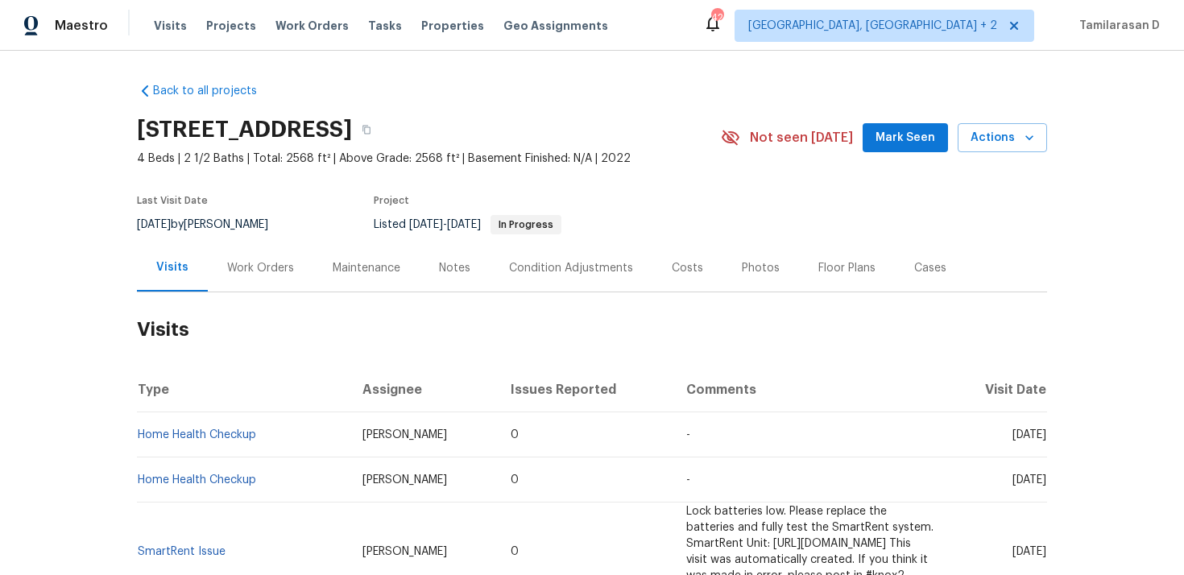
click at [259, 275] on div "Work Orders" at bounding box center [261, 268] width 106 height 48
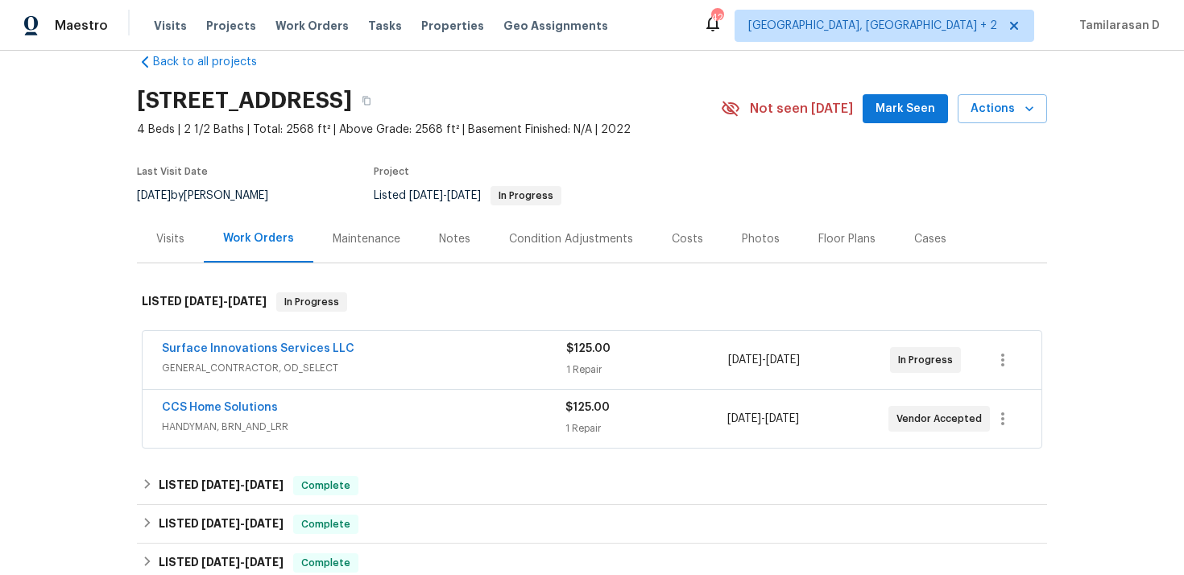
scroll to position [46, 0]
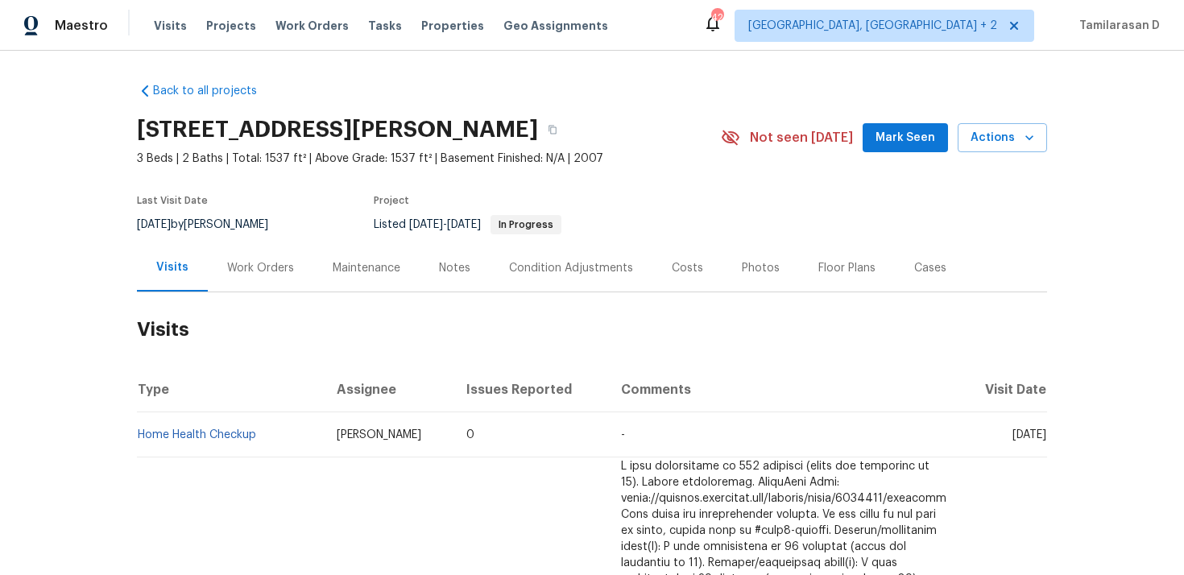
click at [262, 265] on div "Work Orders" at bounding box center [260, 268] width 67 height 16
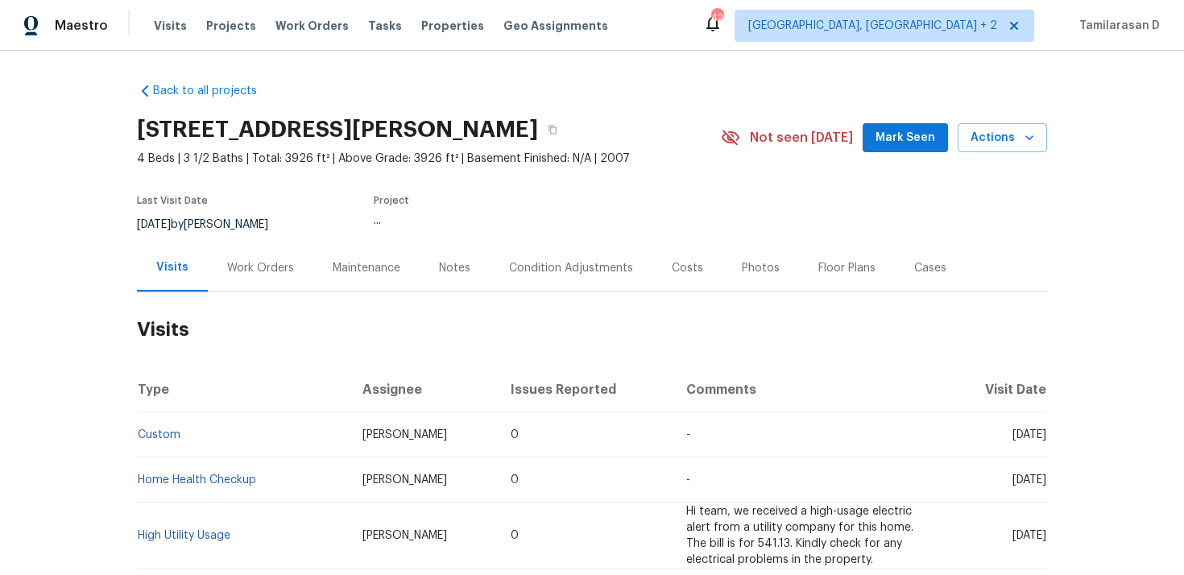
click at [236, 263] on div "Work Orders" at bounding box center [260, 268] width 67 height 16
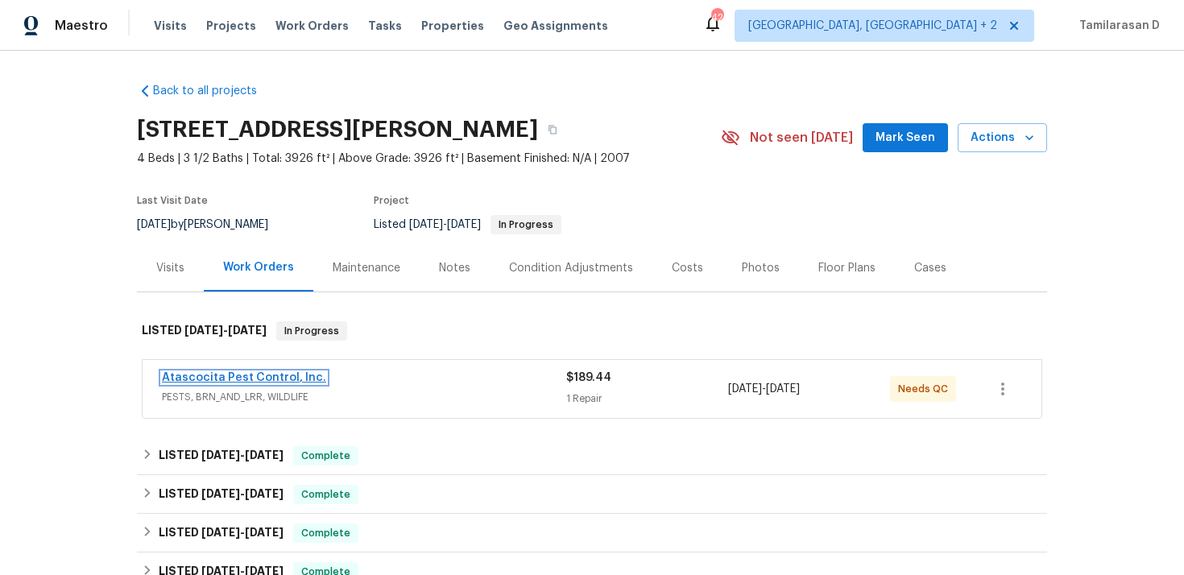
click at [236, 377] on link "Atascocita Pest Control, Inc." at bounding box center [244, 377] width 164 height 11
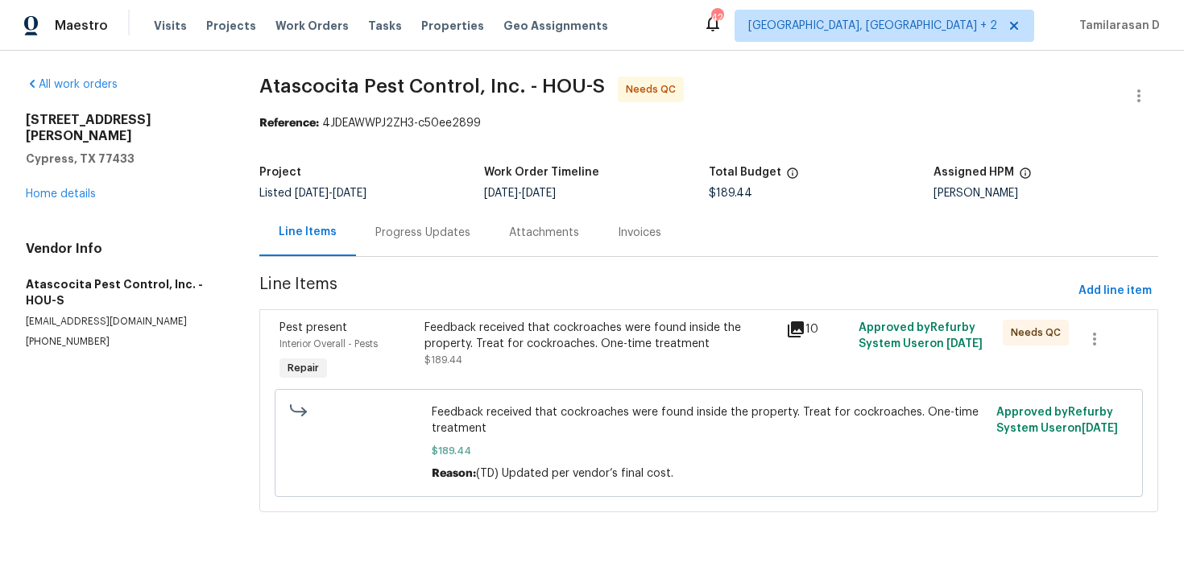
click at [438, 237] on div "Progress Updates" at bounding box center [422, 233] width 95 height 16
